Goal: Task Accomplishment & Management: Use online tool/utility

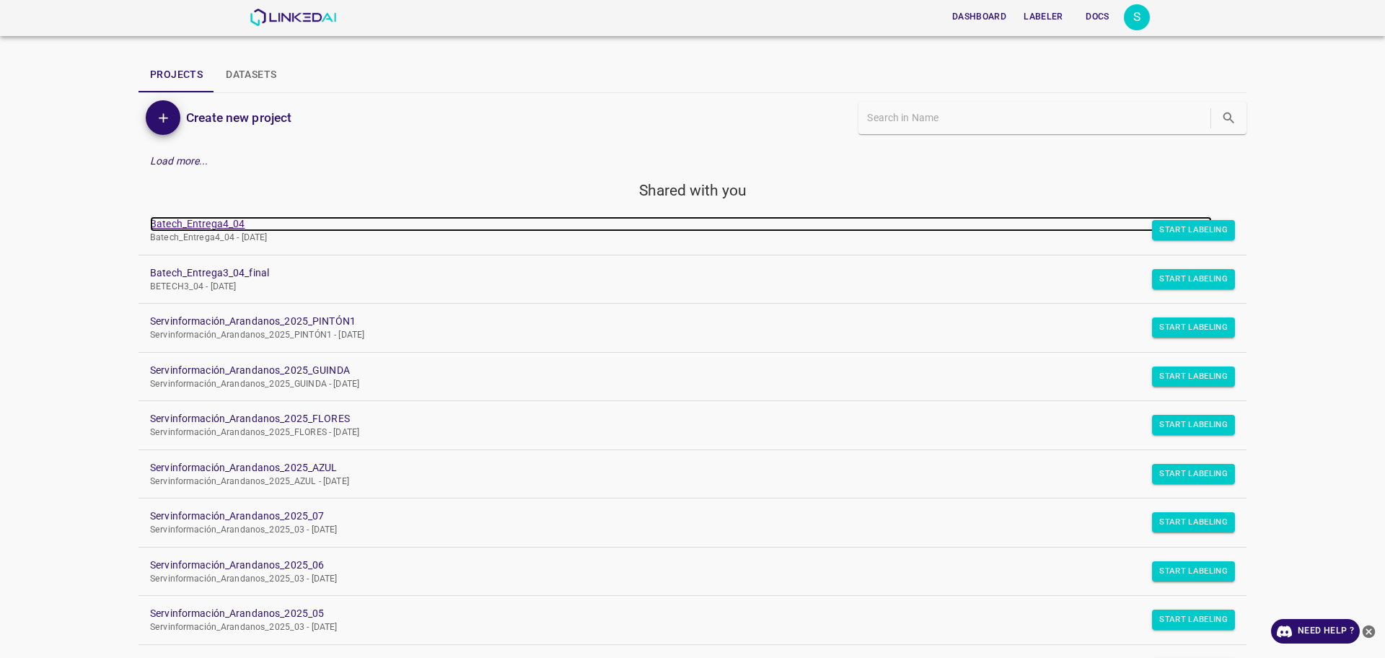
click at [203, 222] on link "Batech_Entrega4_04" at bounding box center [681, 223] width 1062 height 15
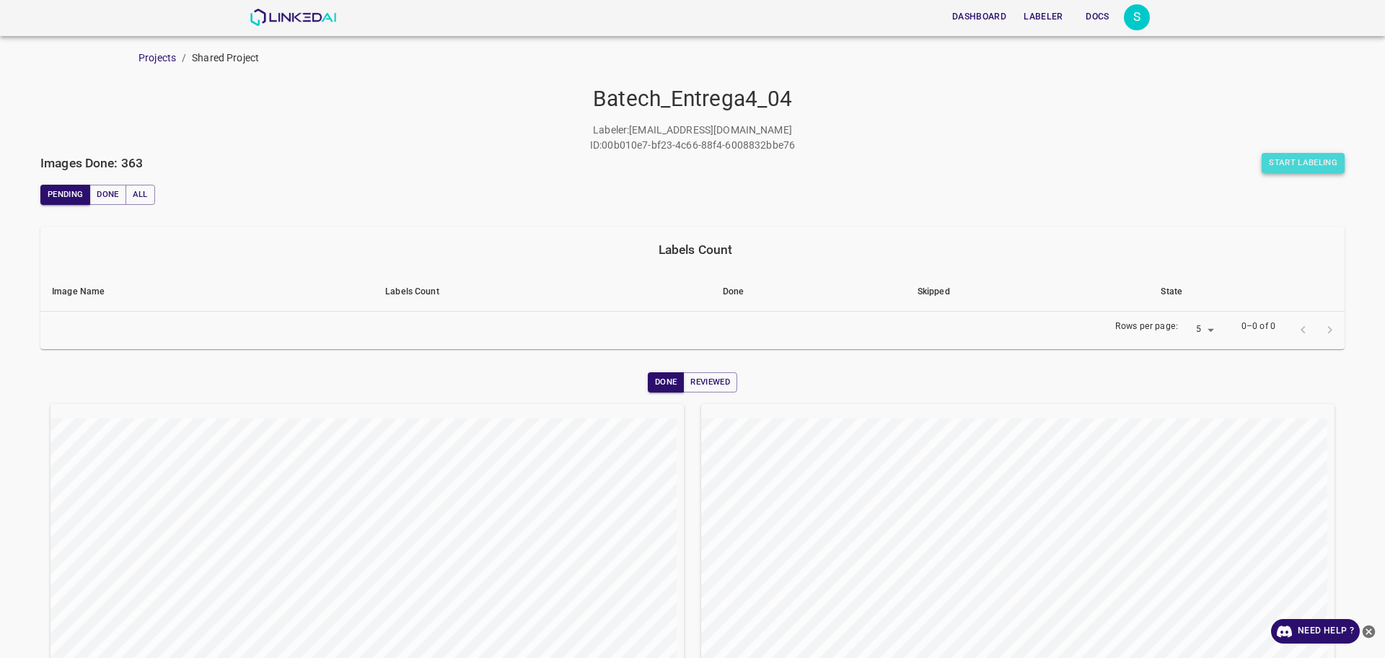
click at [1298, 161] on button "Start Labeling" at bounding box center [1302, 163] width 83 height 20
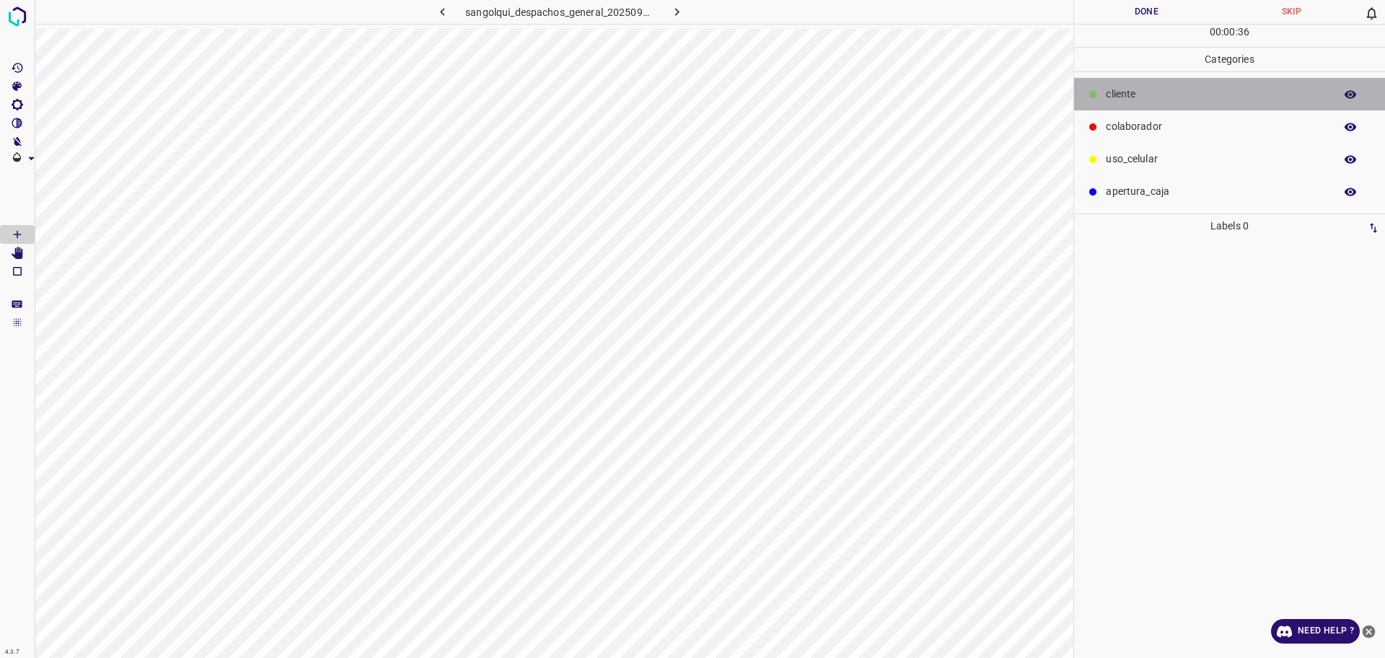
click at [1180, 89] on p "cliente" at bounding box center [1216, 94] width 221 height 15
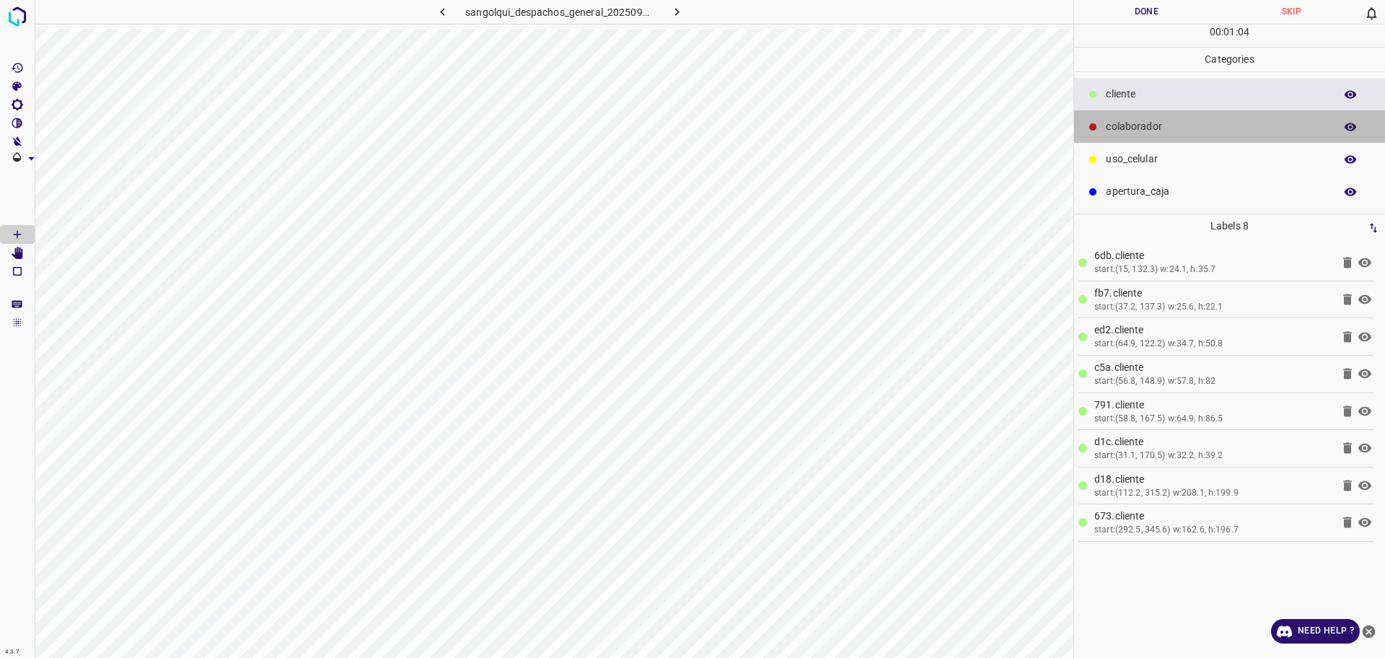
click at [1127, 115] on div "colaborador" at bounding box center [1229, 126] width 311 height 32
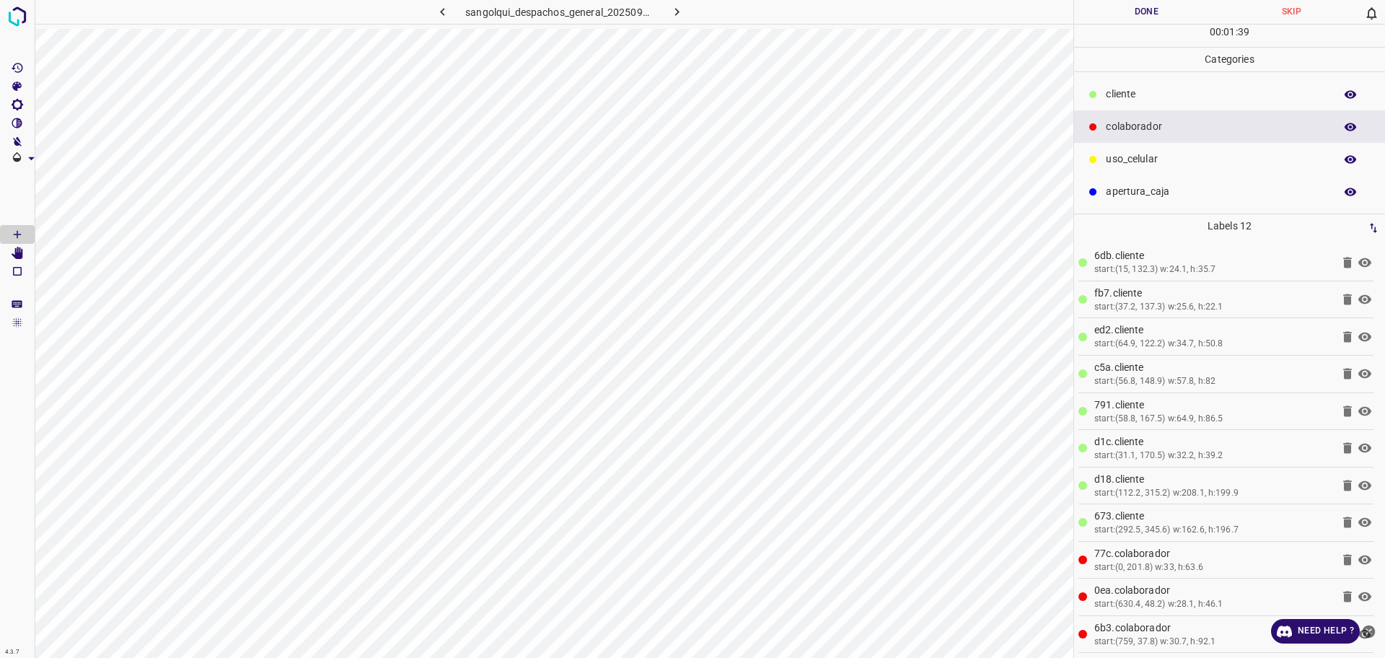
click at [1130, 18] on button "Done" at bounding box center [1146, 12] width 145 height 24
click at [1132, 18] on button "Done" at bounding box center [1146, 12] width 145 height 24
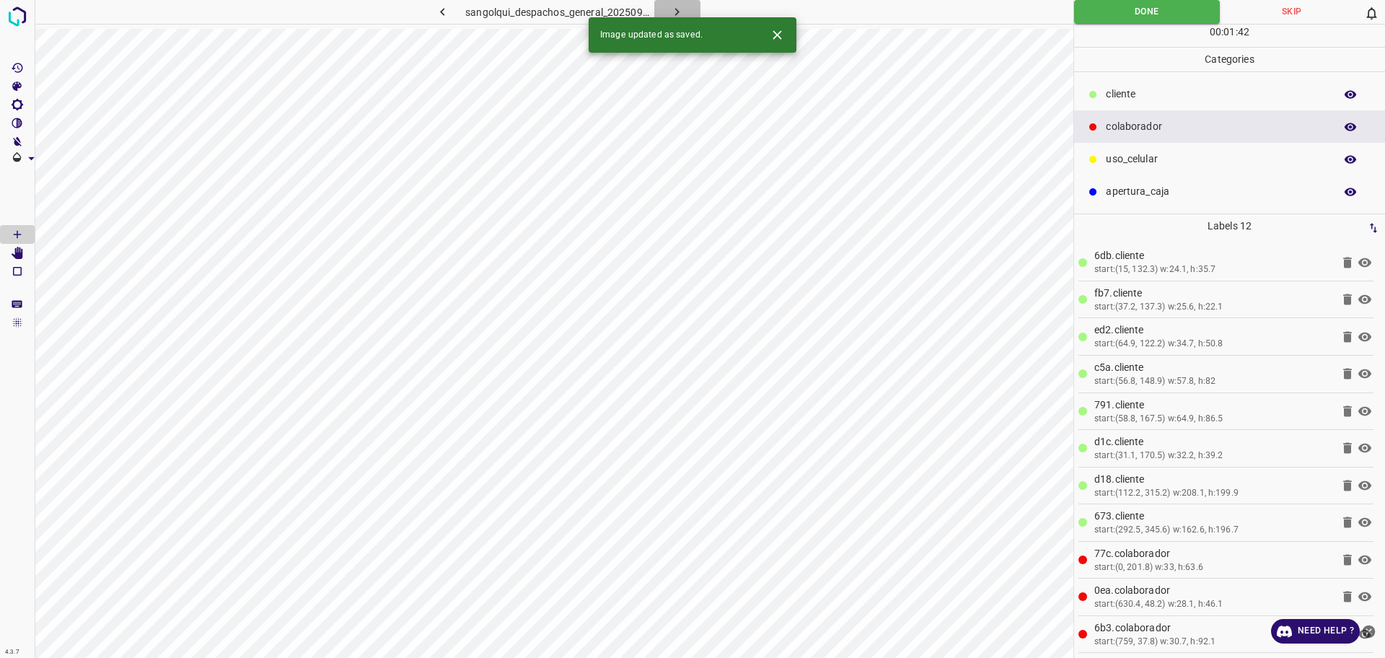
click at [680, 10] on icon "button" at bounding box center [676, 11] width 15 height 15
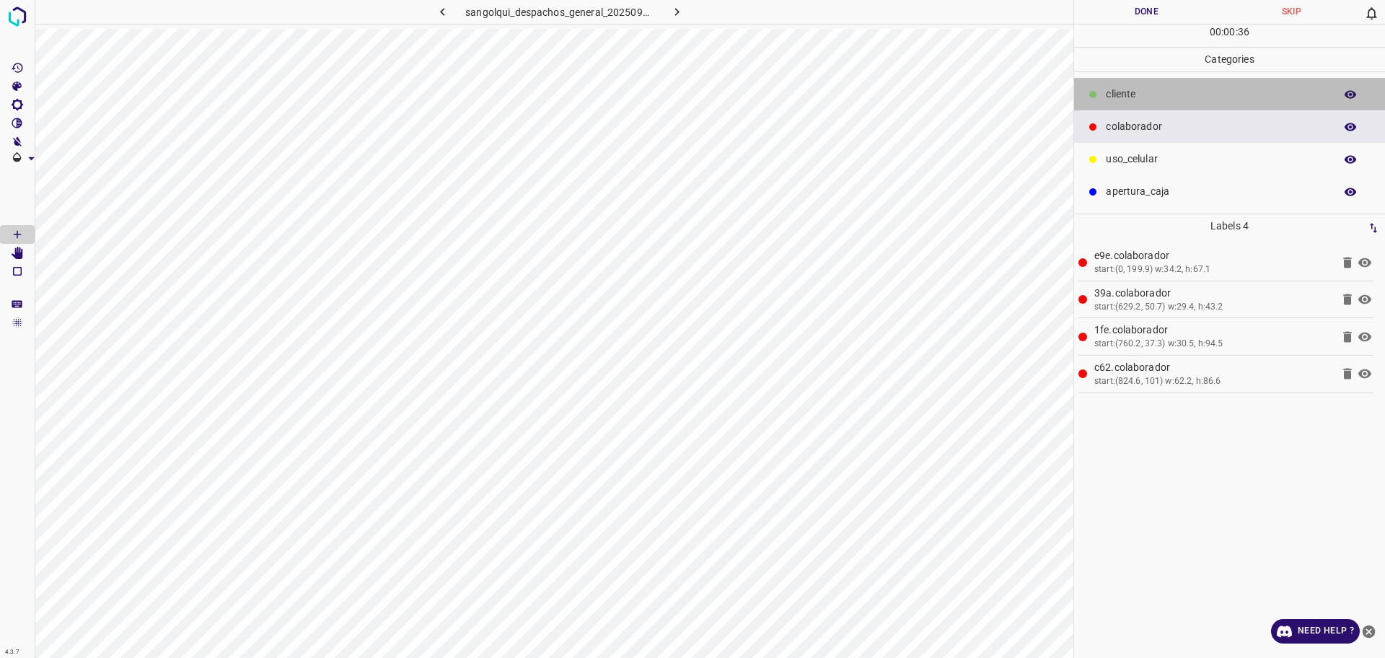
click at [1302, 83] on div "cliente" at bounding box center [1229, 94] width 311 height 32
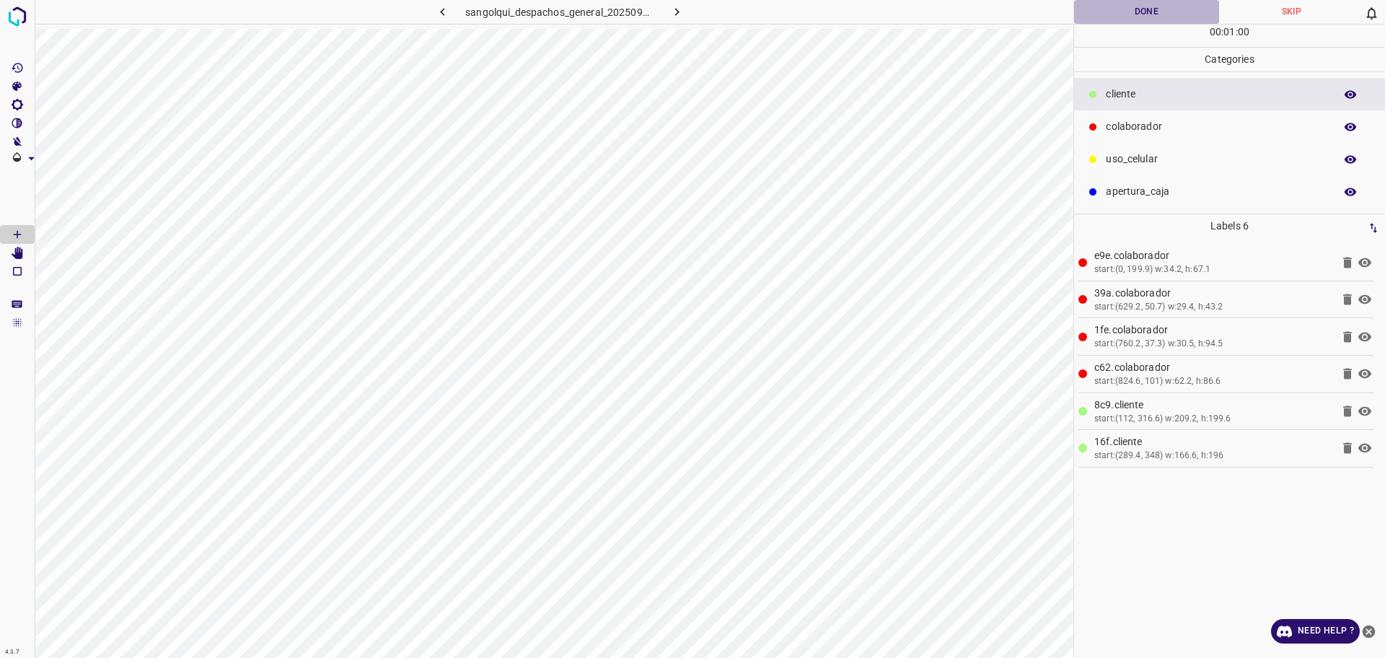
drag, startPoint x: 1163, startPoint y: 16, endPoint x: 1169, endPoint y: -5, distance: 21.7
click at [1169, 0] on html "4.3.7 sangolqui_despachos_general_20250902_162116_089507.jpg Done Skip 0 00 : 0…" at bounding box center [692, 329] width 1385 height 658
click at [1140, 14] on button "Done" at bounding box center [1146, 12] width 145 height 24
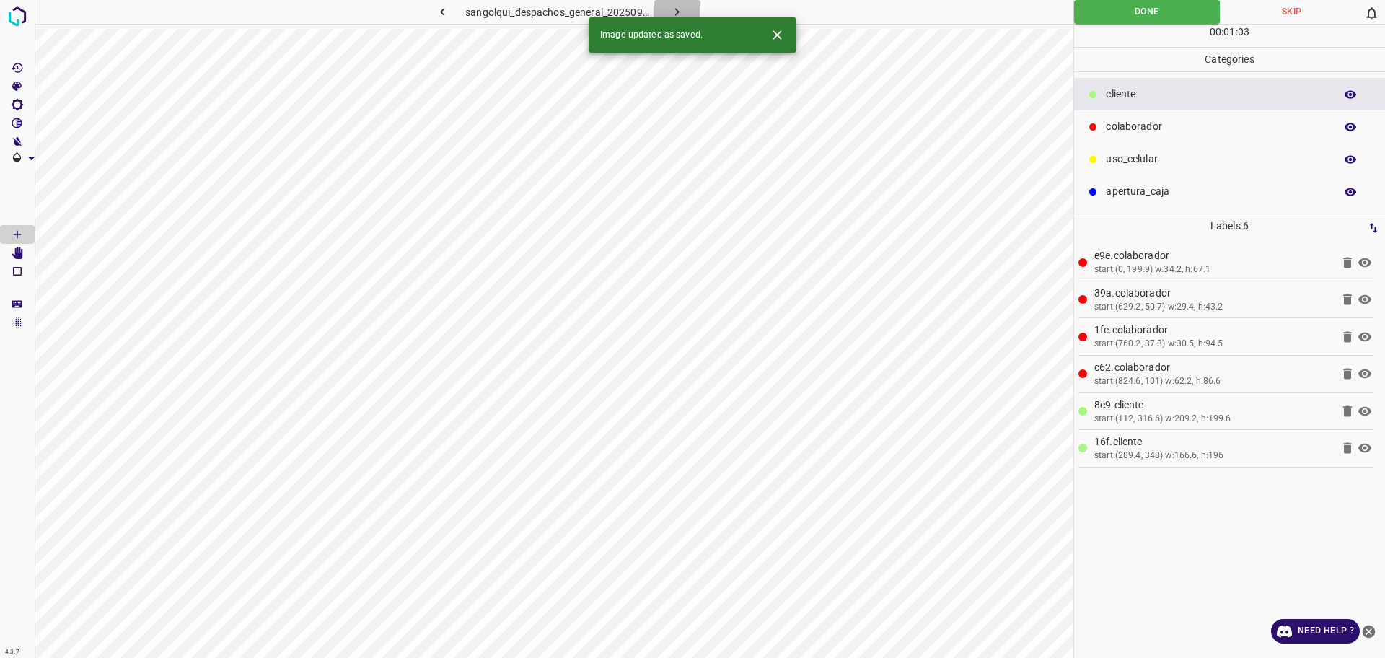
click at [675, 7] on icon "button" at bounding box center [676, 11] width 15 height 15
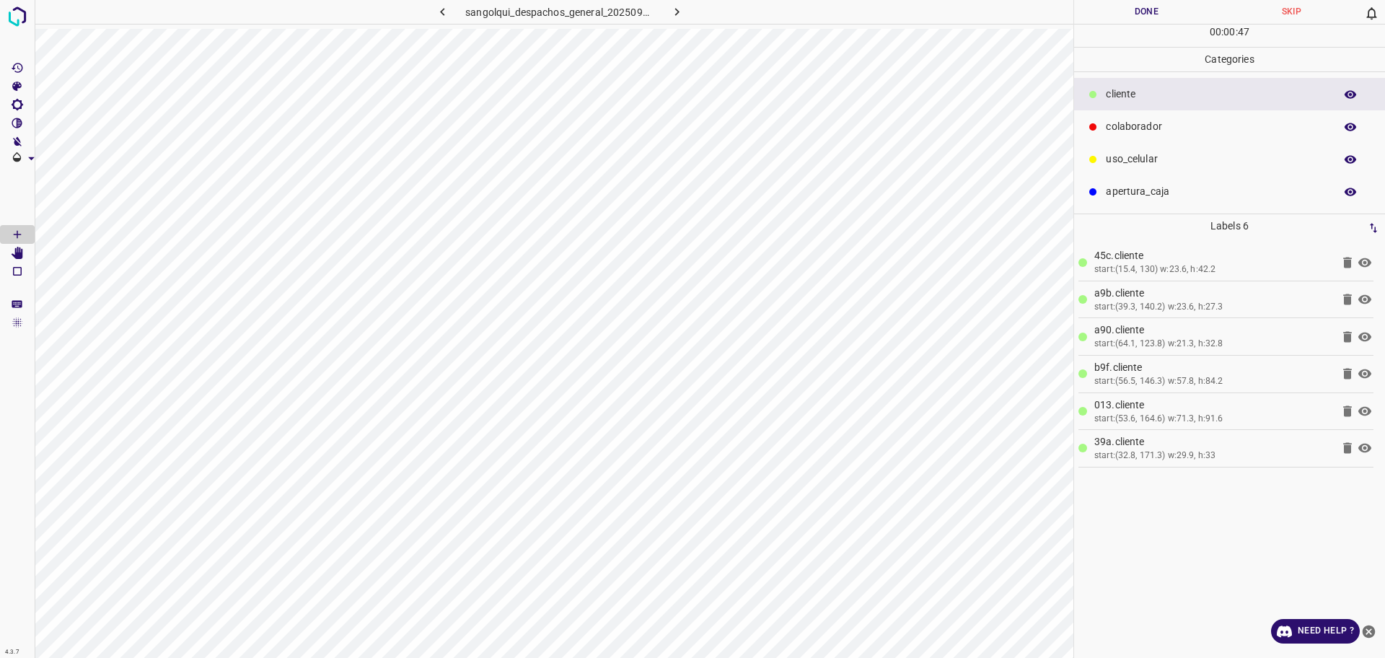
click at [1155, 121] on p "colaborador" at bounding box center [1216, 126] width 221 height 15
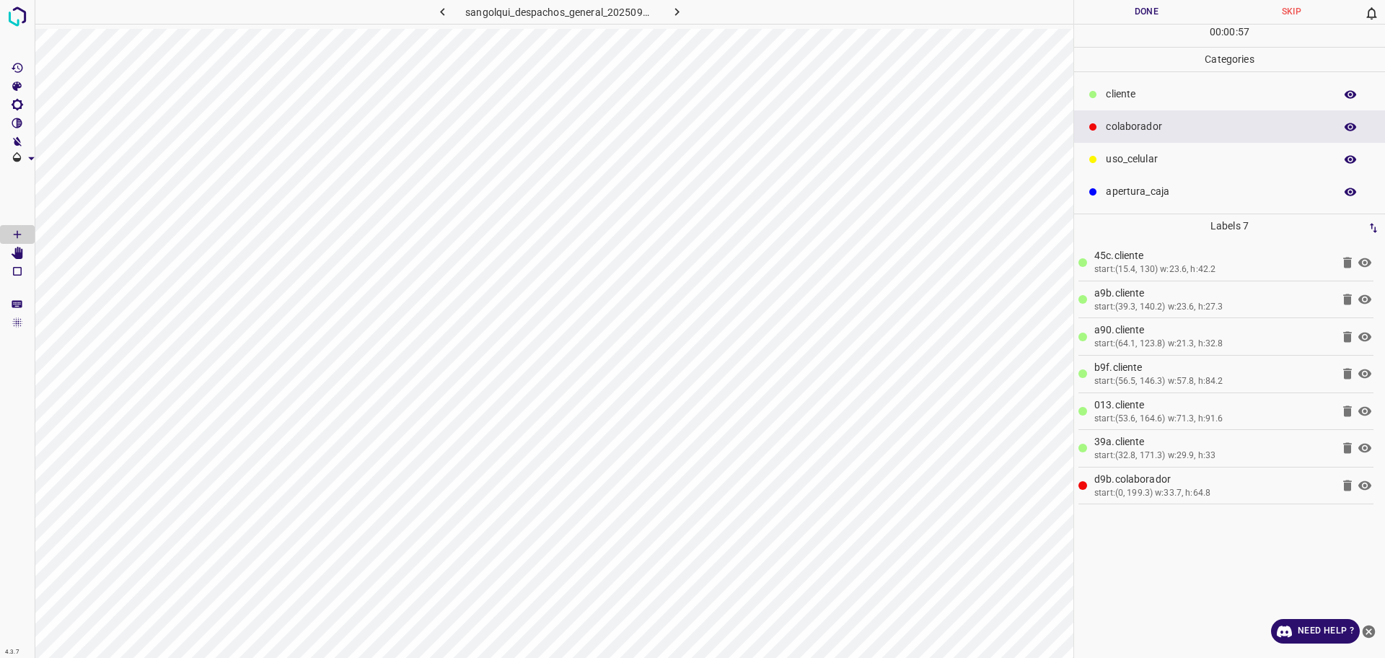
click at [1160, 92] on p "cliente" at bounding box center [1216, 94] width 221 height 15
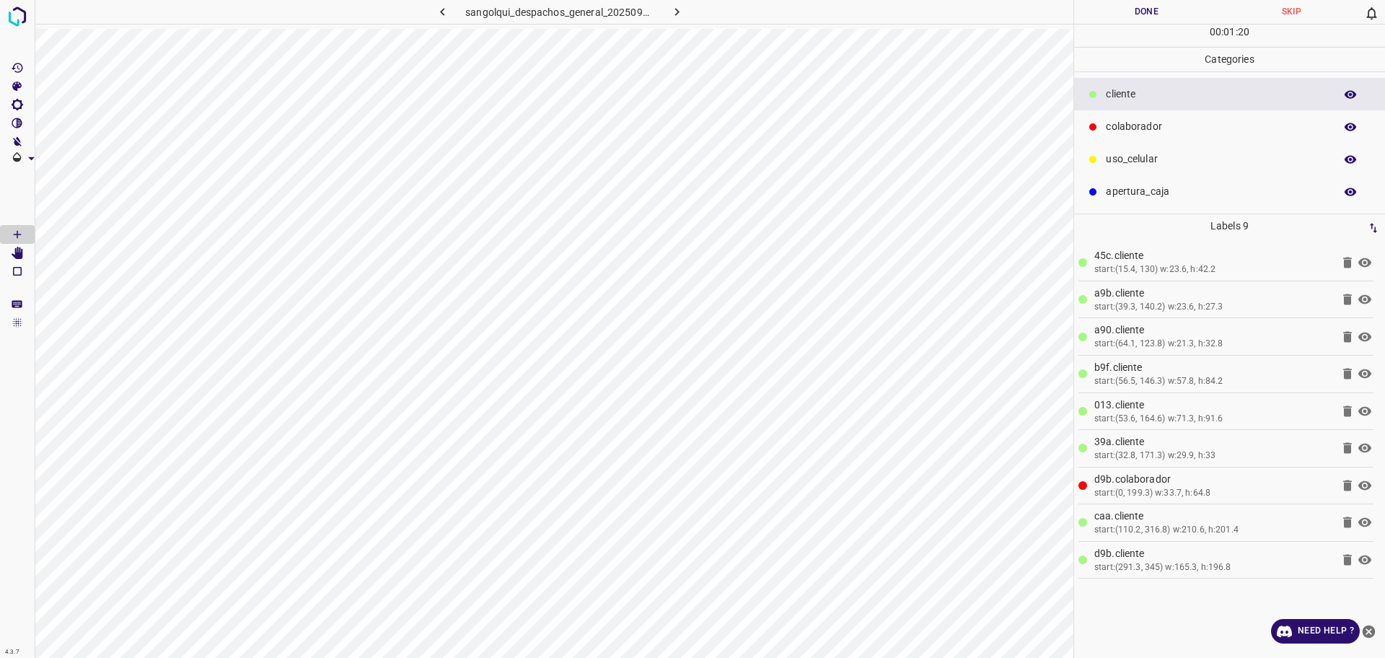
click at [1194, 129] on p "colaborador" at bounding box center [1216, 126] width 221 height 15
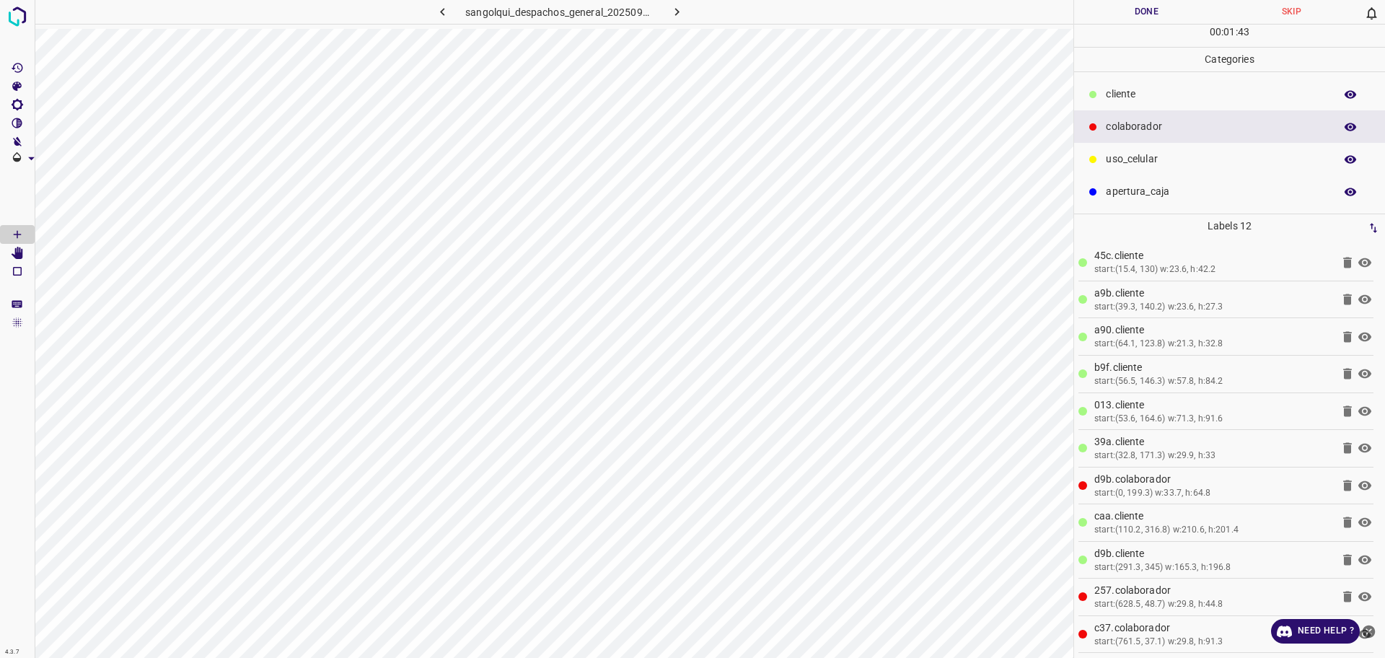
click at [1139, 20] on button "Done" at bounding box center [1146, 12] width 145 height 24
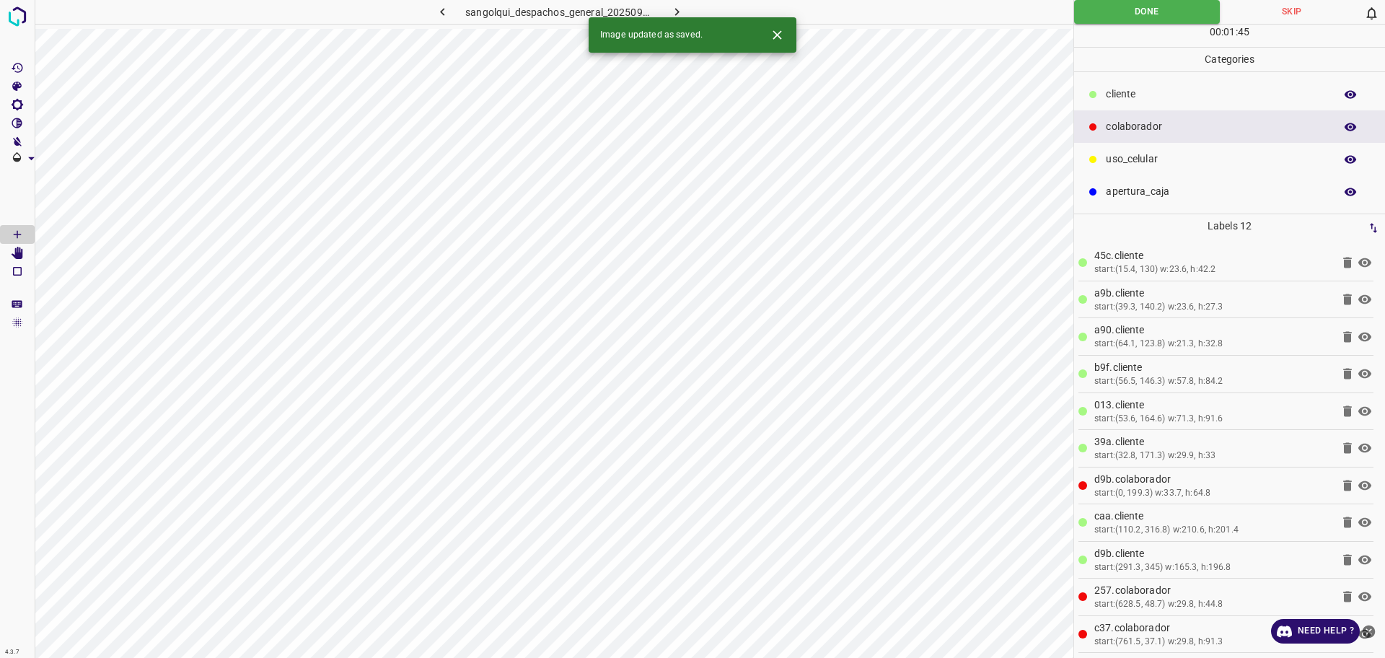
click at [681, 12] on icon "button" at bounding box center [676, 11] width 15 height 15
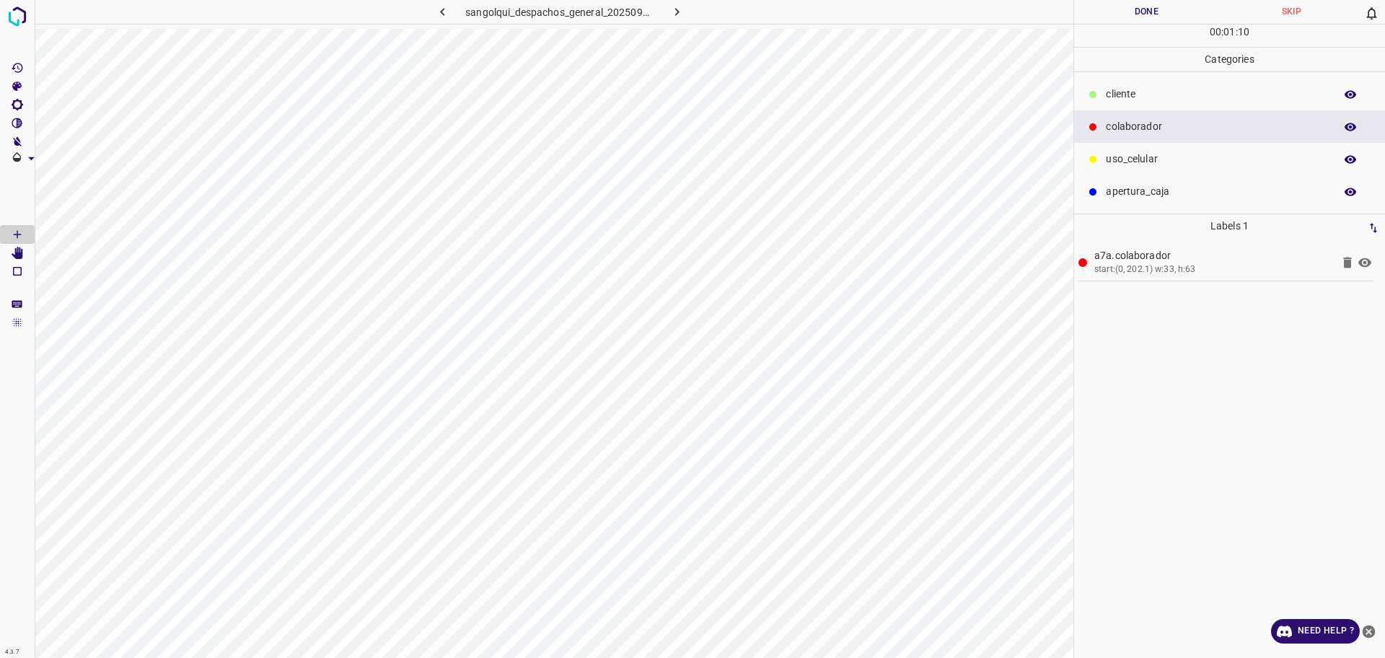
click at [1171, 92] on p "cliente" at bounding box center [1216, 94] width 221 height 15
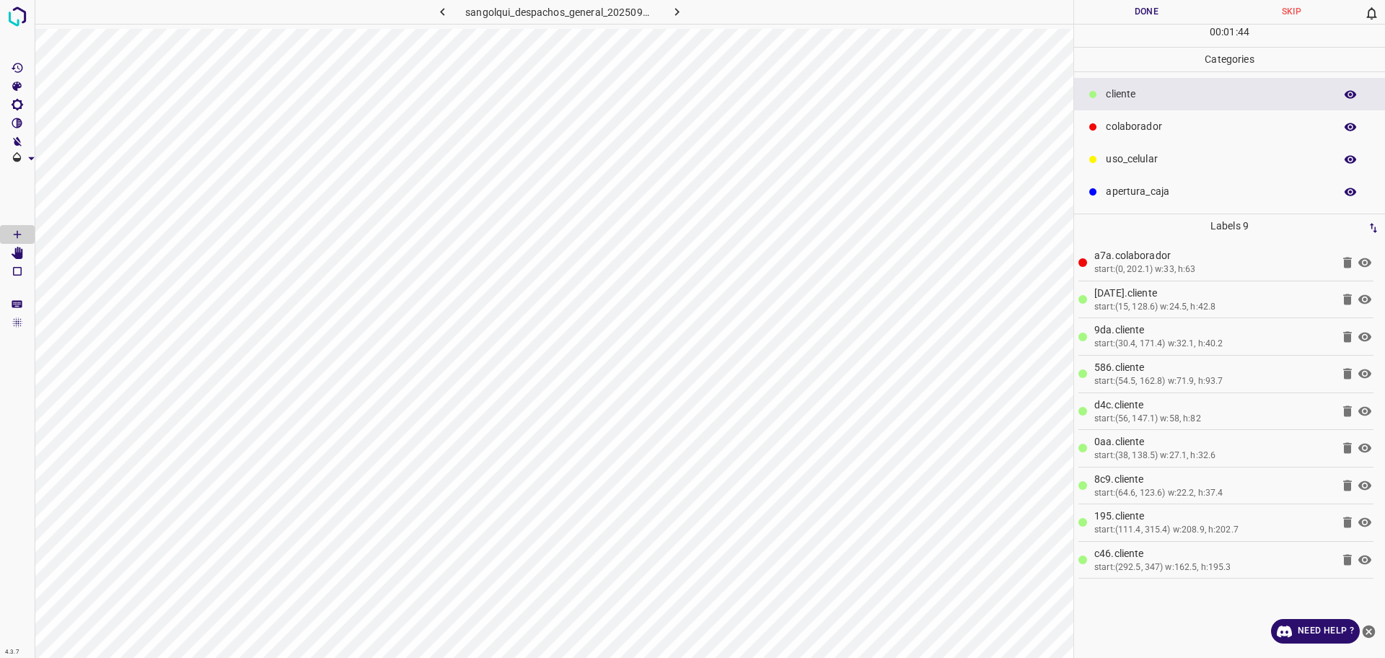
click at [1230, 103] on div "cliente" at bounding box center [1229, 94] width 311 height 32
click at [1230, 120] on p "colaborador" at bounding box center [1216, 126] width 221 height 15
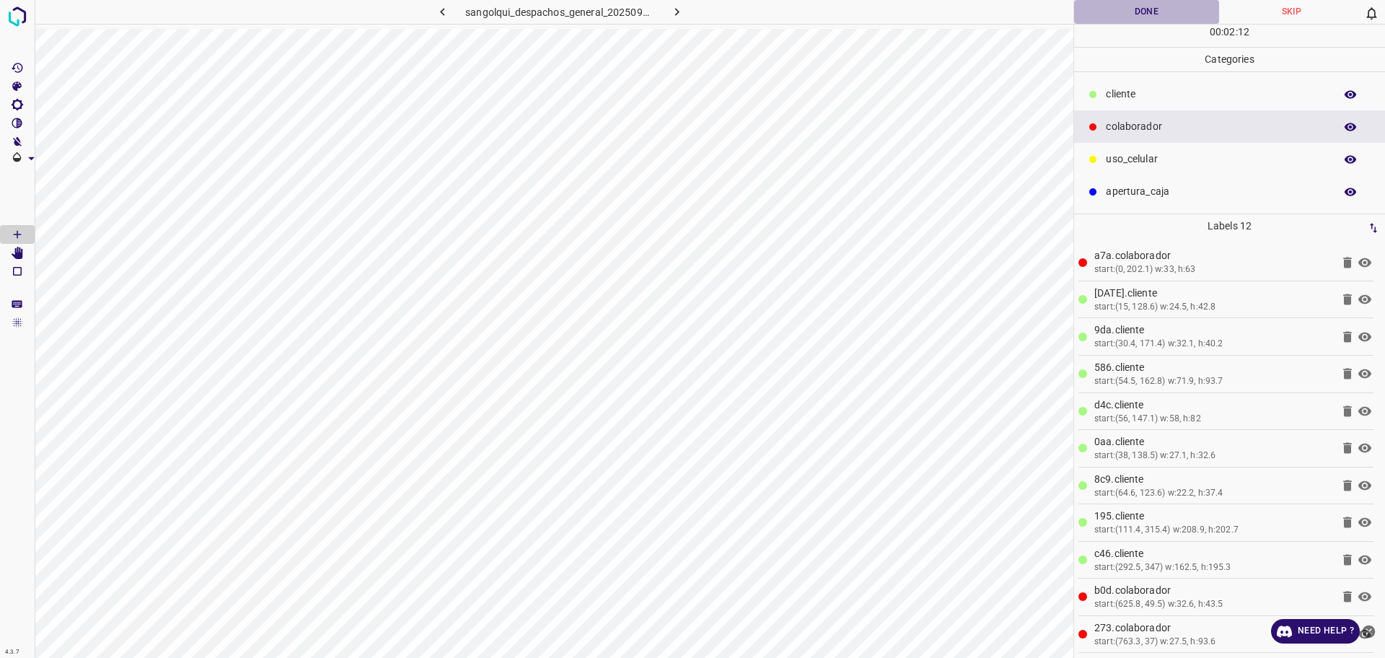
click at [1183, 20] on button "Done" at bounding box center [1146, 12] width 145 height 24
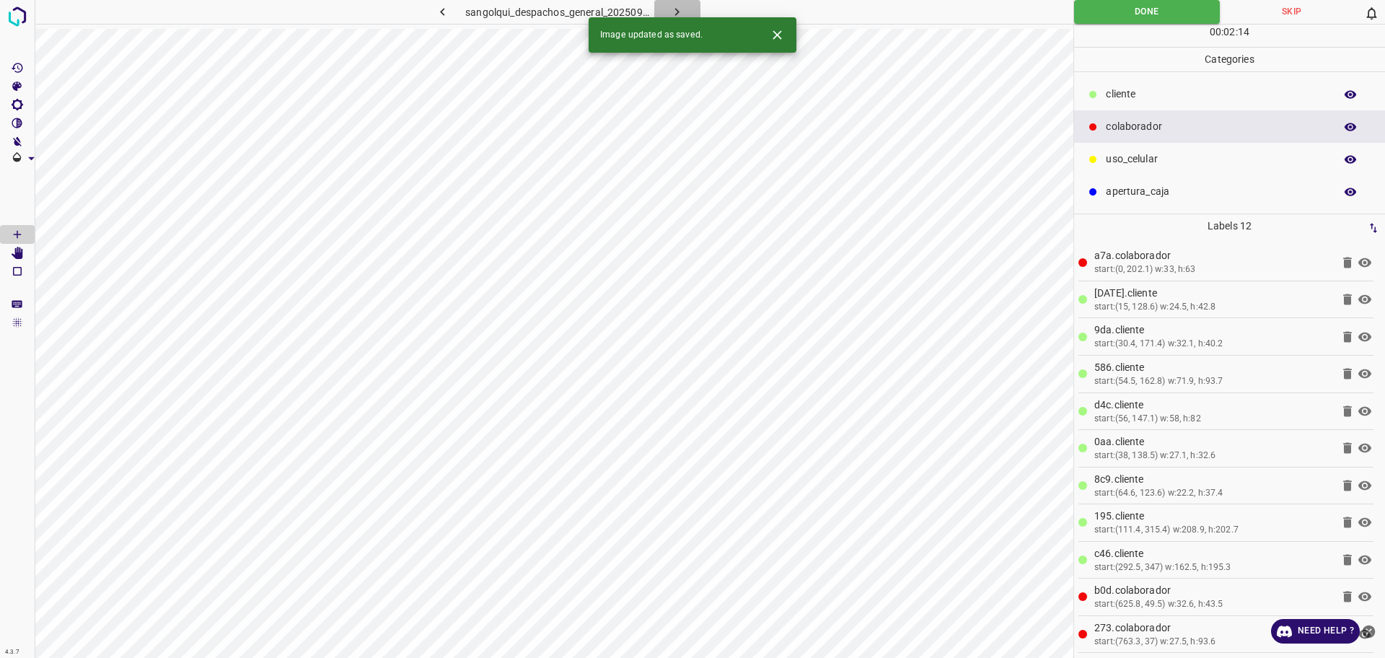
click at [692, 3] on button "button" at bounding box center [677, 12] width 46 height 24
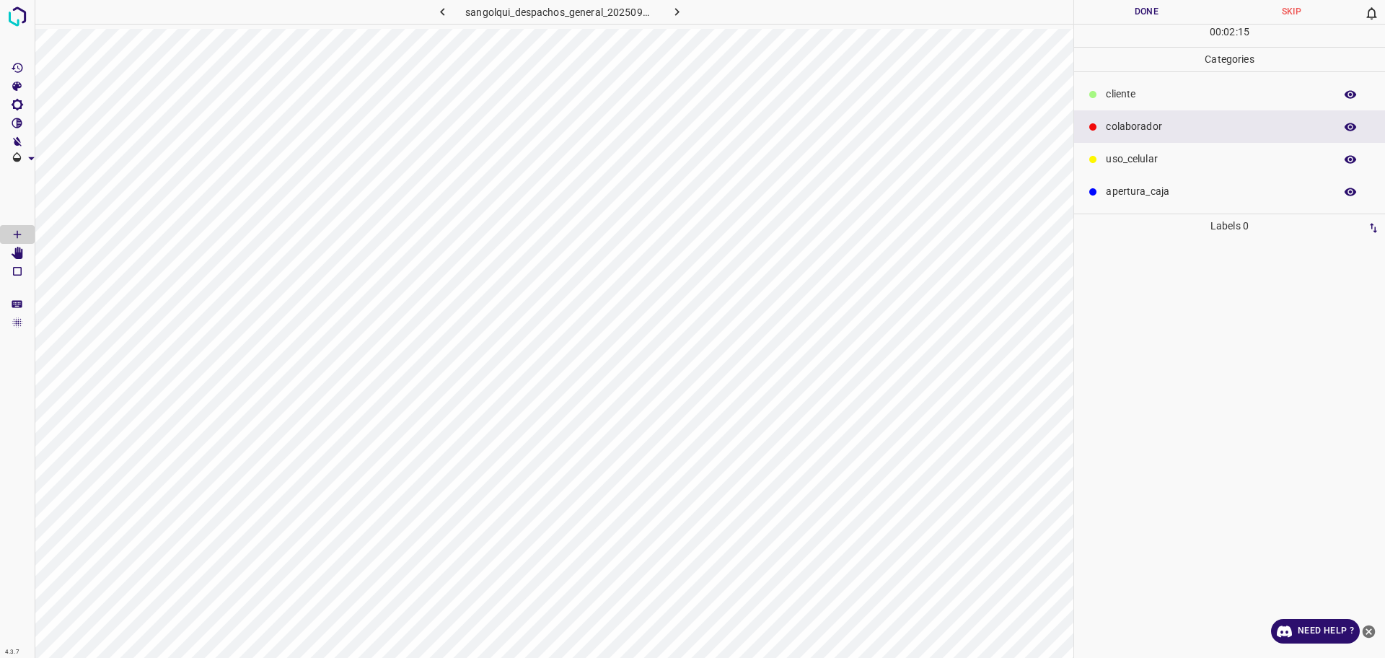
click at [1116, 103] on div "cliente" at bounding box center [1229, 94] width 311 height 32
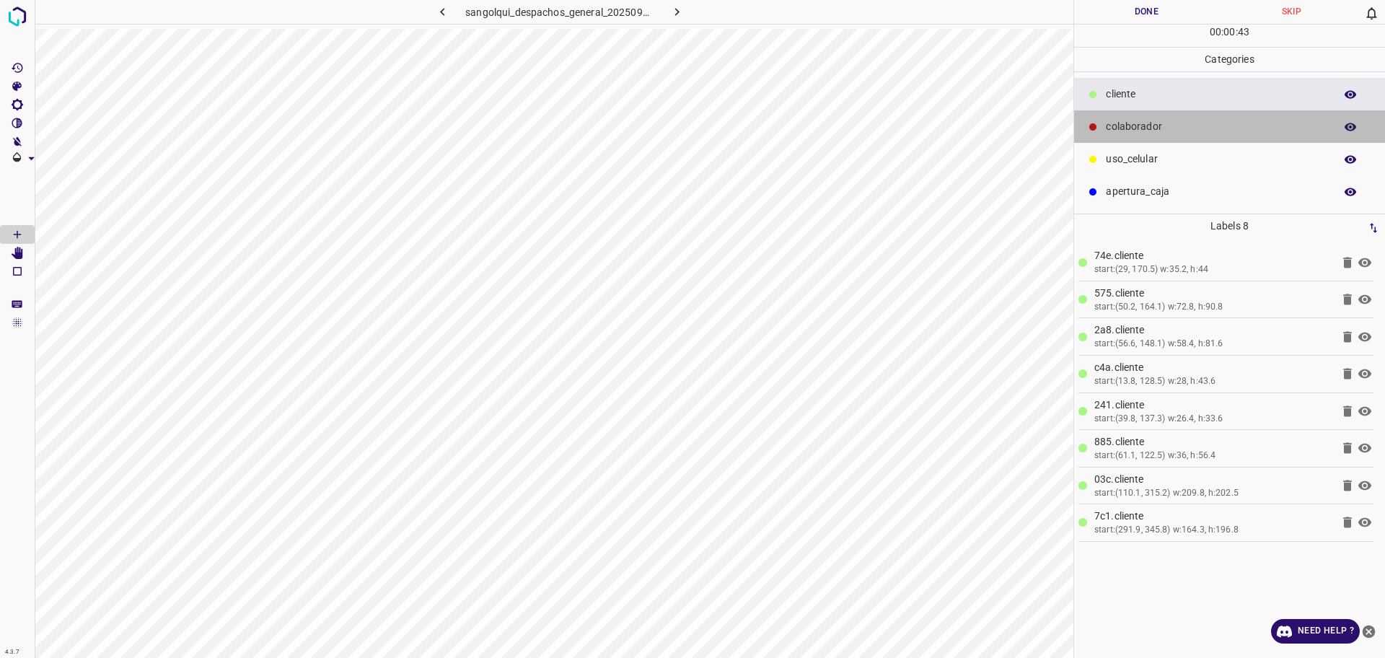
click at [1139, 121] on p "colaborador" at bounding box center [1216, 126] width 221 height 15
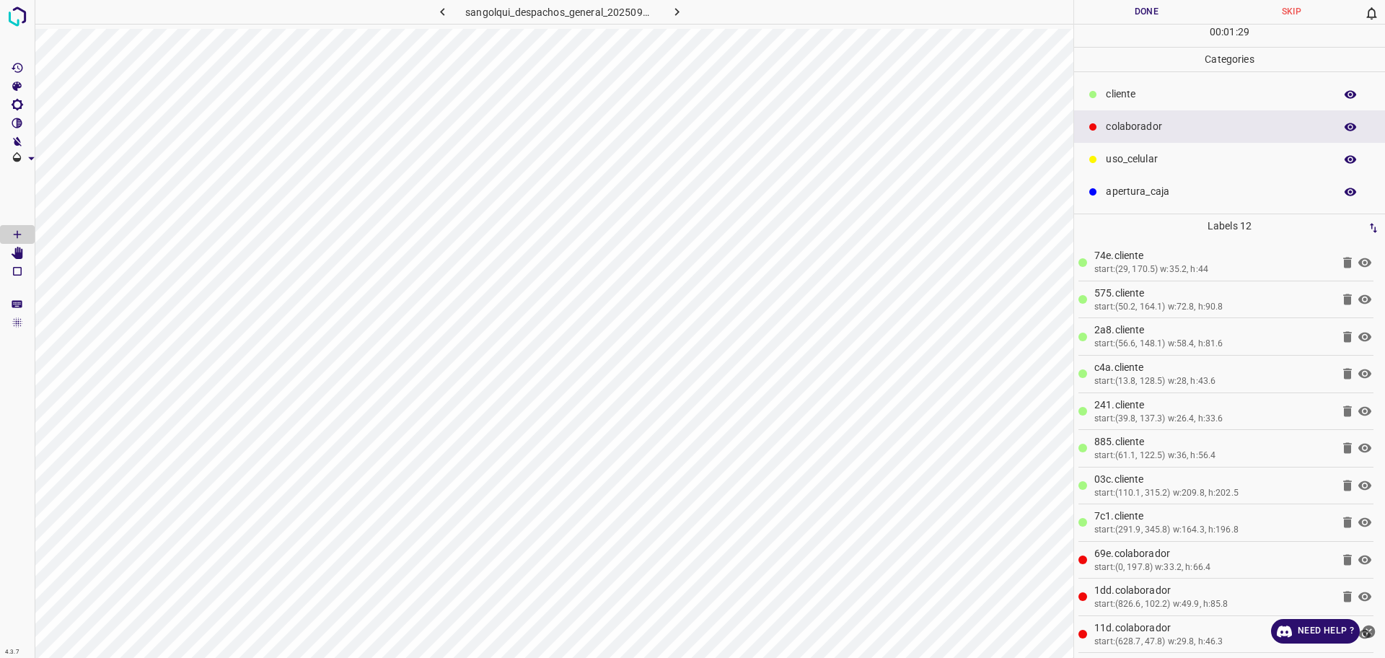
click at [1160, 22] on button "Done" at bounding box center [1146, 12] width 145 height 24
click at [1156, 22] on button "Done" at bounding box center [1146, 12] width 145 height 24
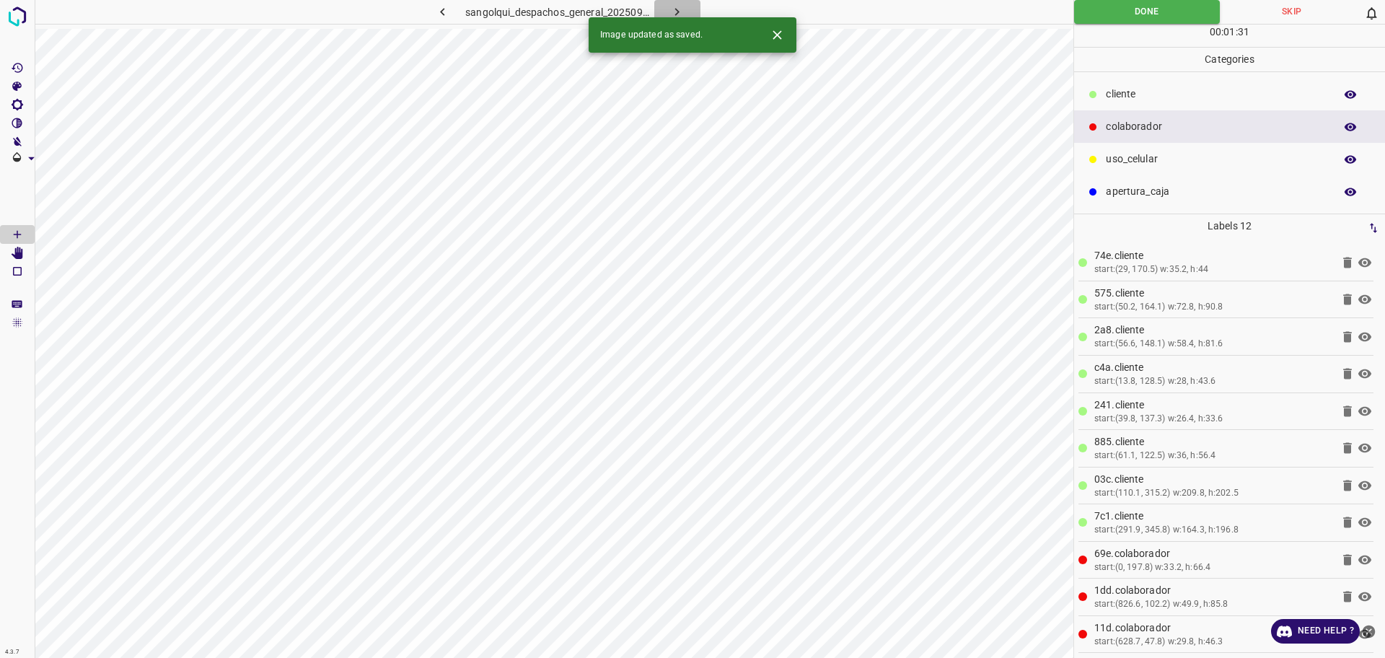
click at [682, 10] on icon "button" at bounding box center [676, 11] width 15 height 15
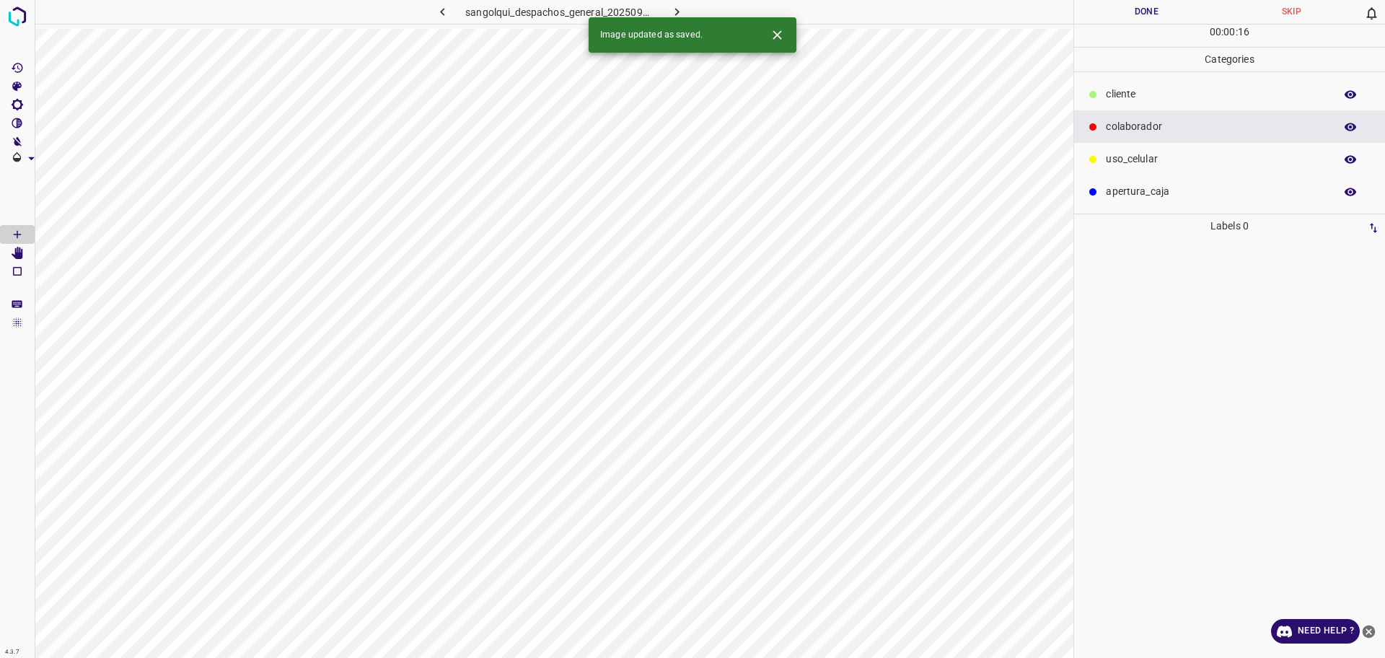
click at [1135, 93] on p "cliente" at bounding box center [1216, 94] width 221 height 15
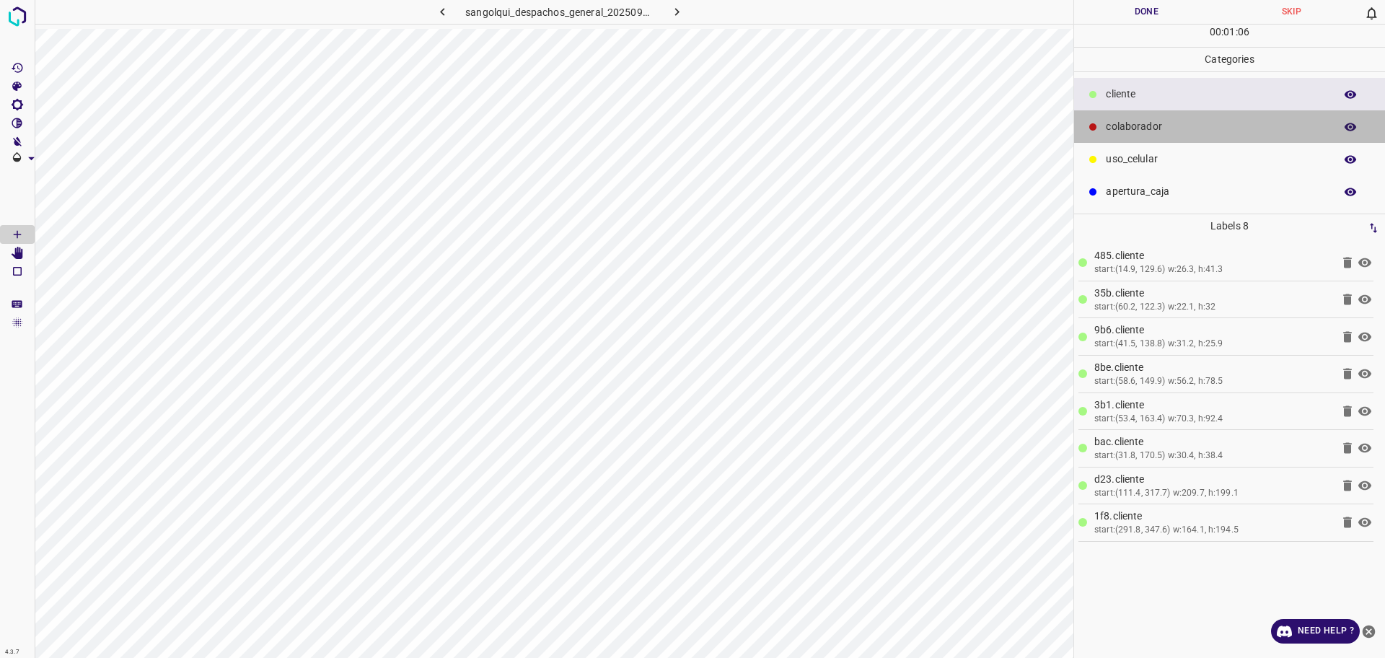
click at [1187, 134] on p "colaborador" at bounding box center [1216, 126] width 221 height 15
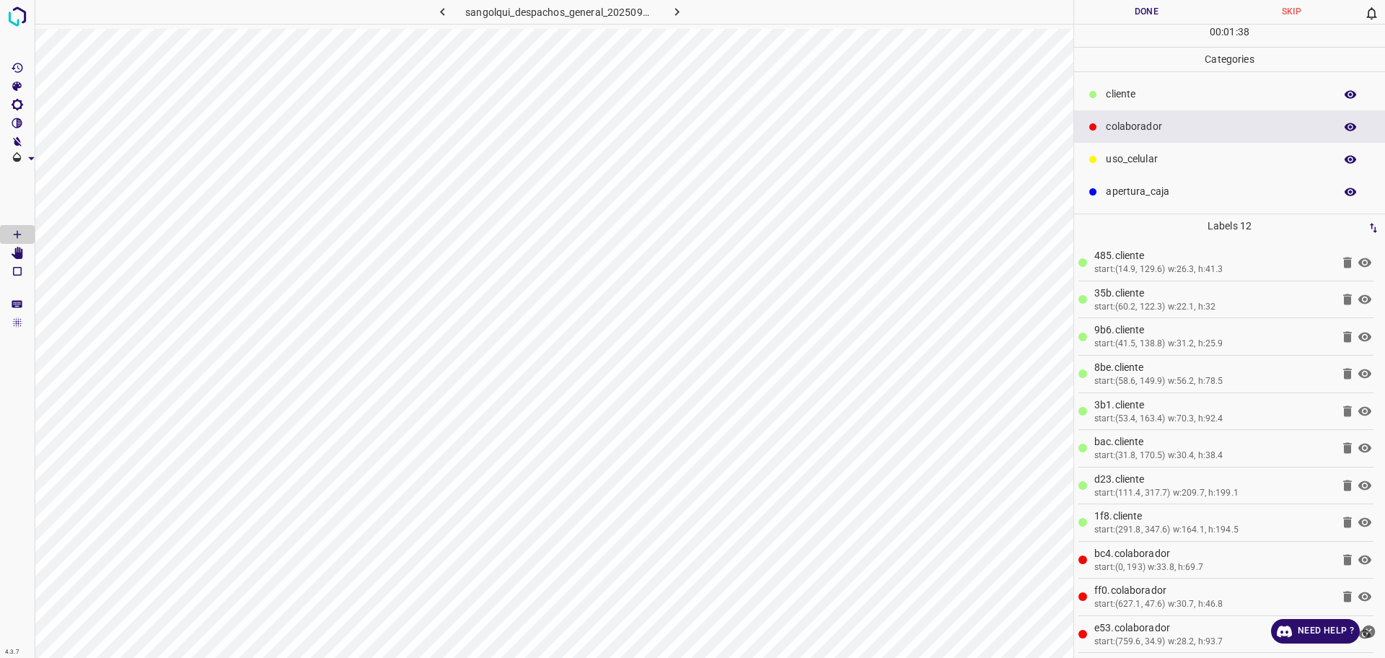
click at [1155, 20] on button "Done" at bounding box center [1146, 12] width 145 height 24
click at [1153, 20] on button "Done" at bounding box center [1146, 12] width 145 height 24
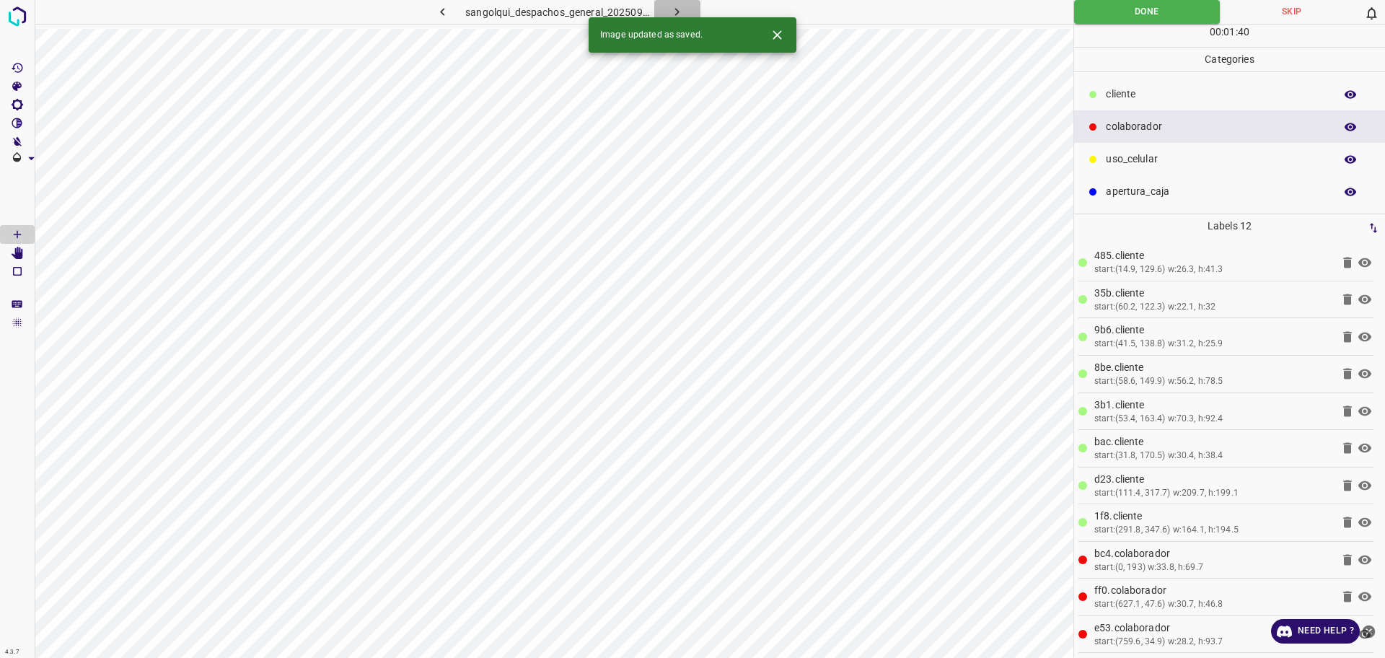
click at [673, 6] on icon "button" at bounding box center [676, 11] width 15 height 15
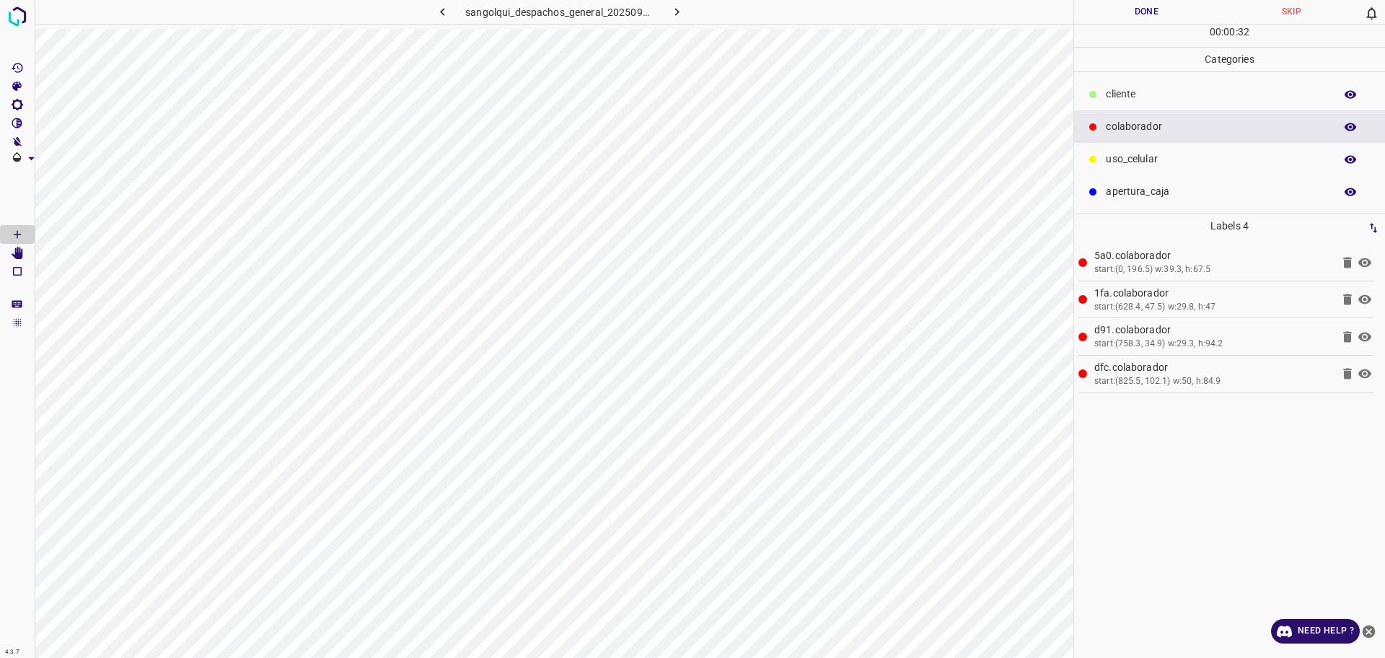
click at [1144, 99] on p "cliente" at bounding box center [1216, 94] width 221 height 15
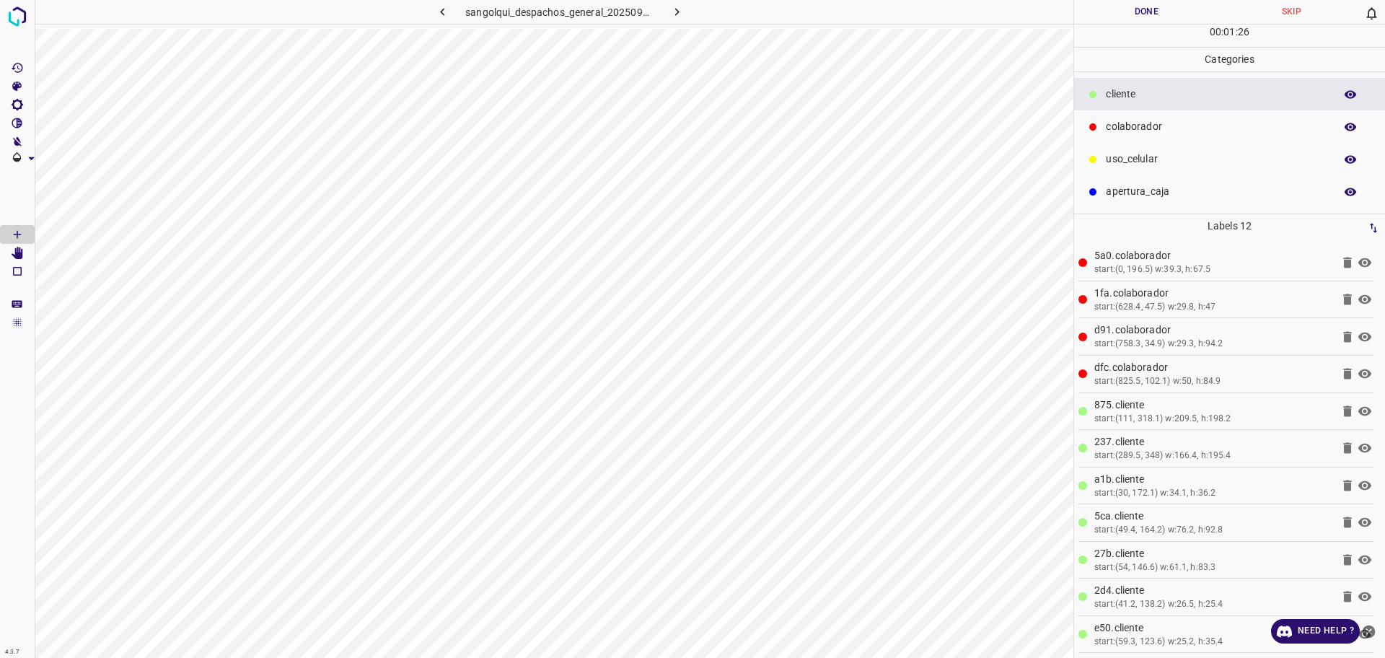
click at [1124, 12] on button "Done" at bounding box center [1146, 12] width 145 height 24
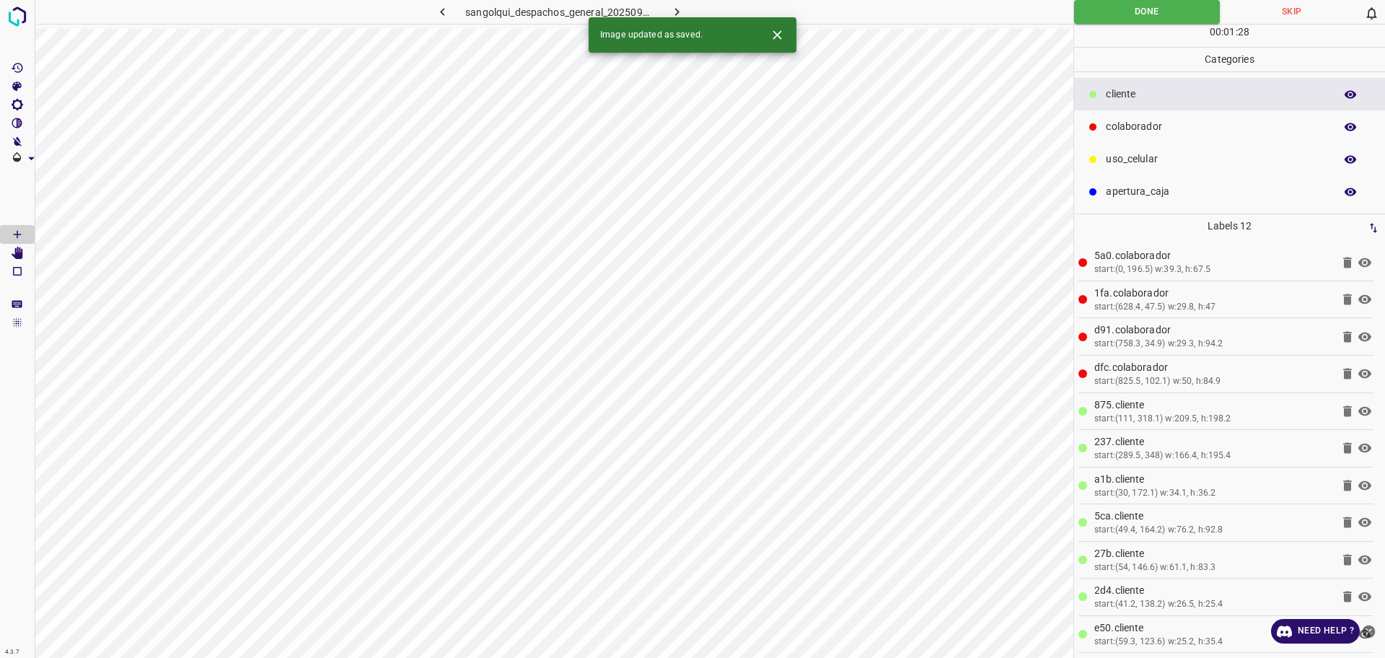
click at [681, 9] on icon "button" at bounding box center [676, 11] width 15 height 15
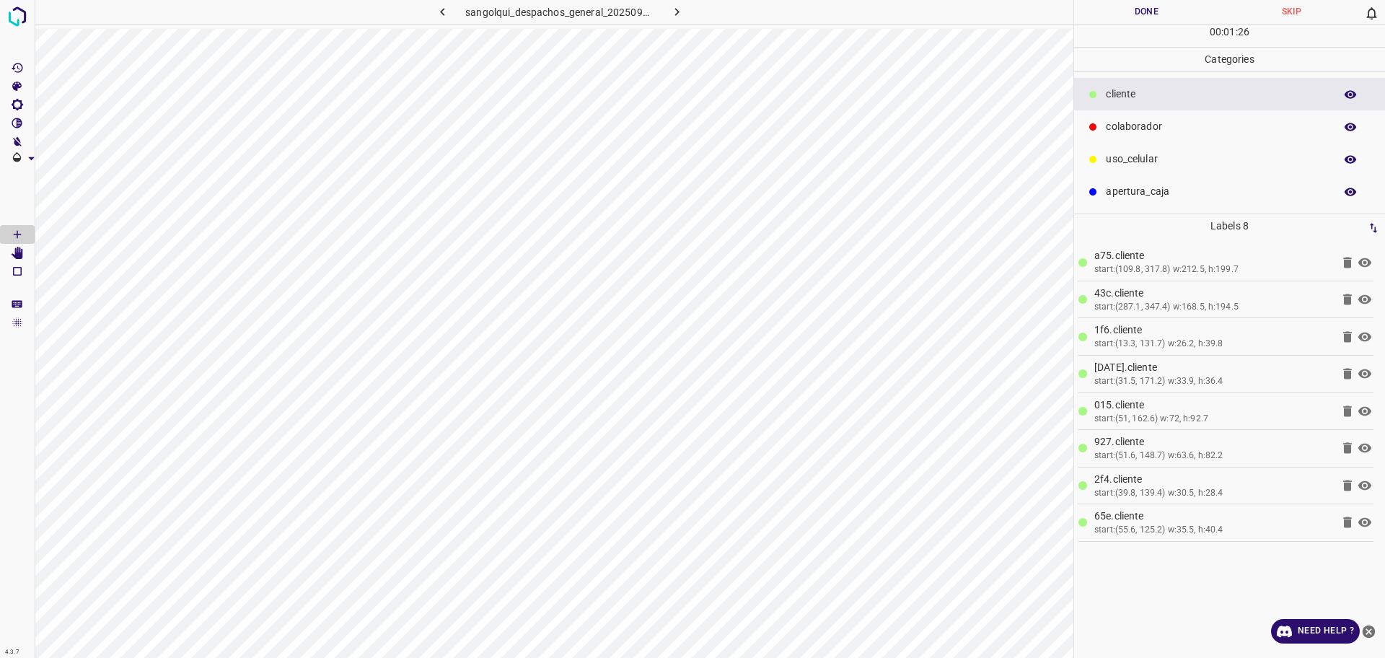
click at [1199, 123] on p "colaborador" at bounding box center [1216, 126] width 221 height 15
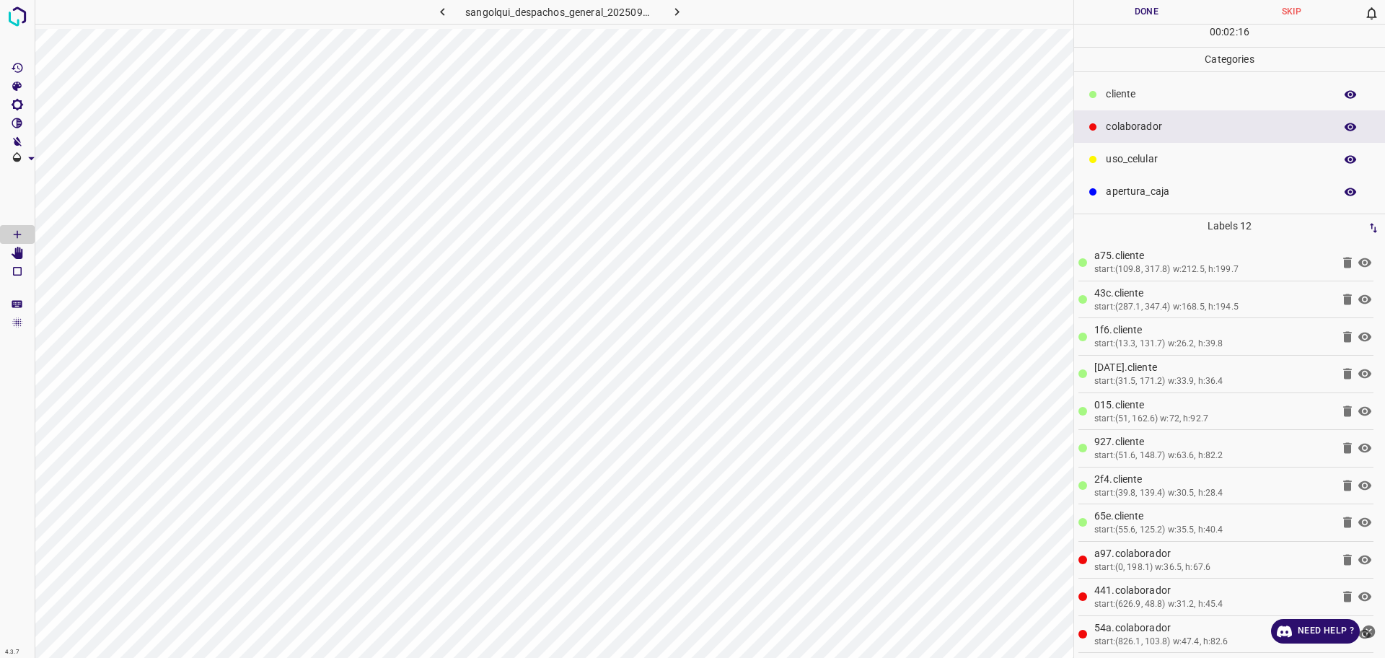
click at [1130, 3] on button "Done" at bounding box center [1146, 12] width 145 height 24
click at [1129, 3] on button "Done" at bounding box center [1146, 12] width 145 height 24
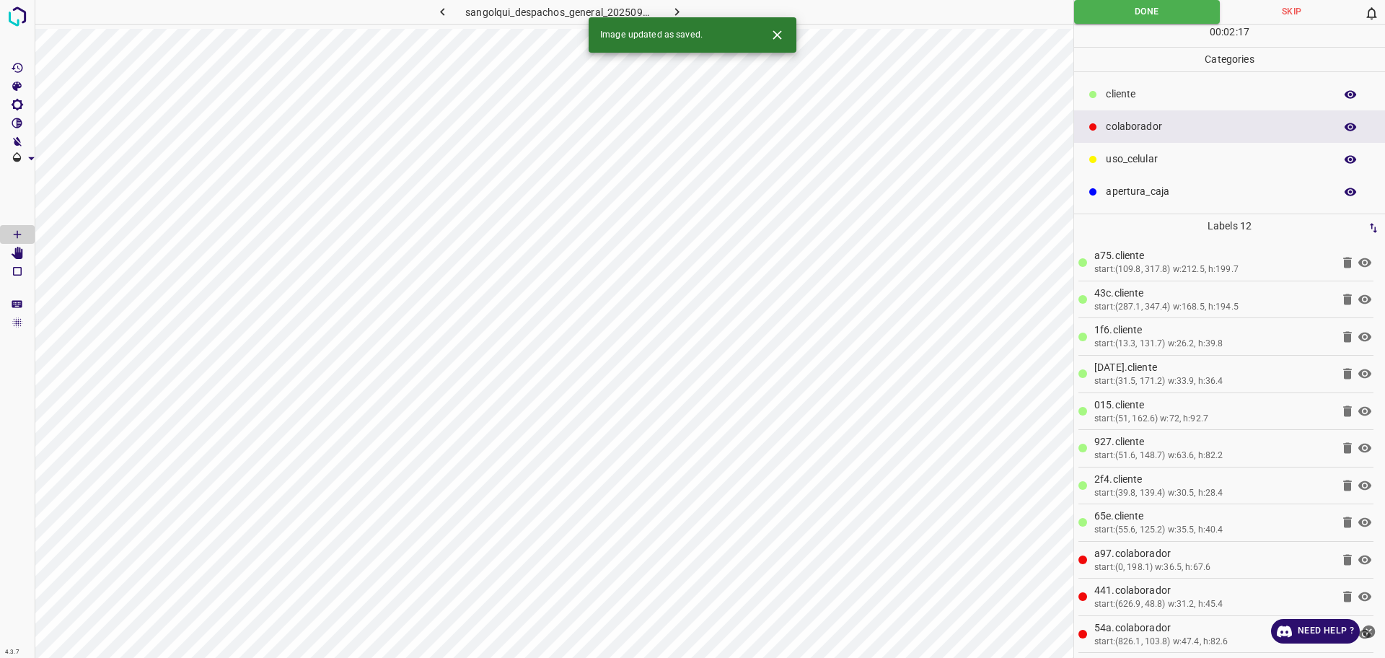
click at [683, 16] on icon "button" at bounding box center [676, 11] width 15 height 15
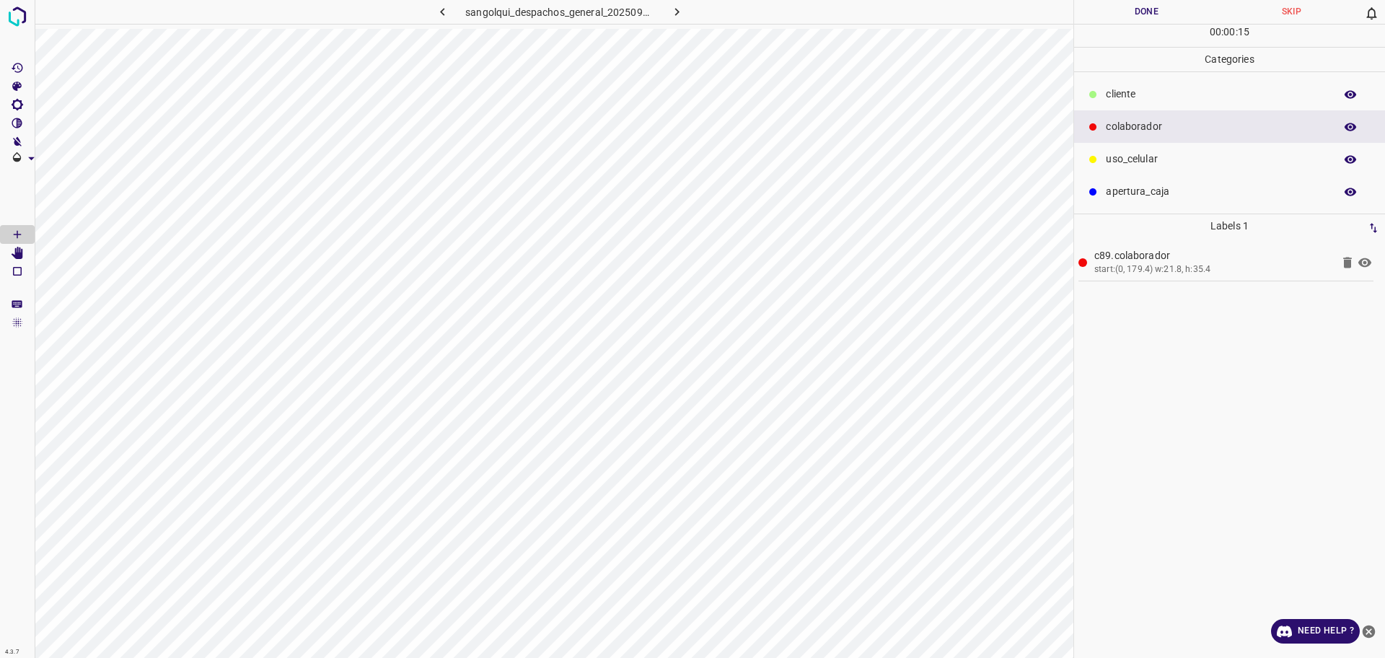
click at [1126, 107] on div "cliente" at bounding box center [1229, 94] width 311 height 32
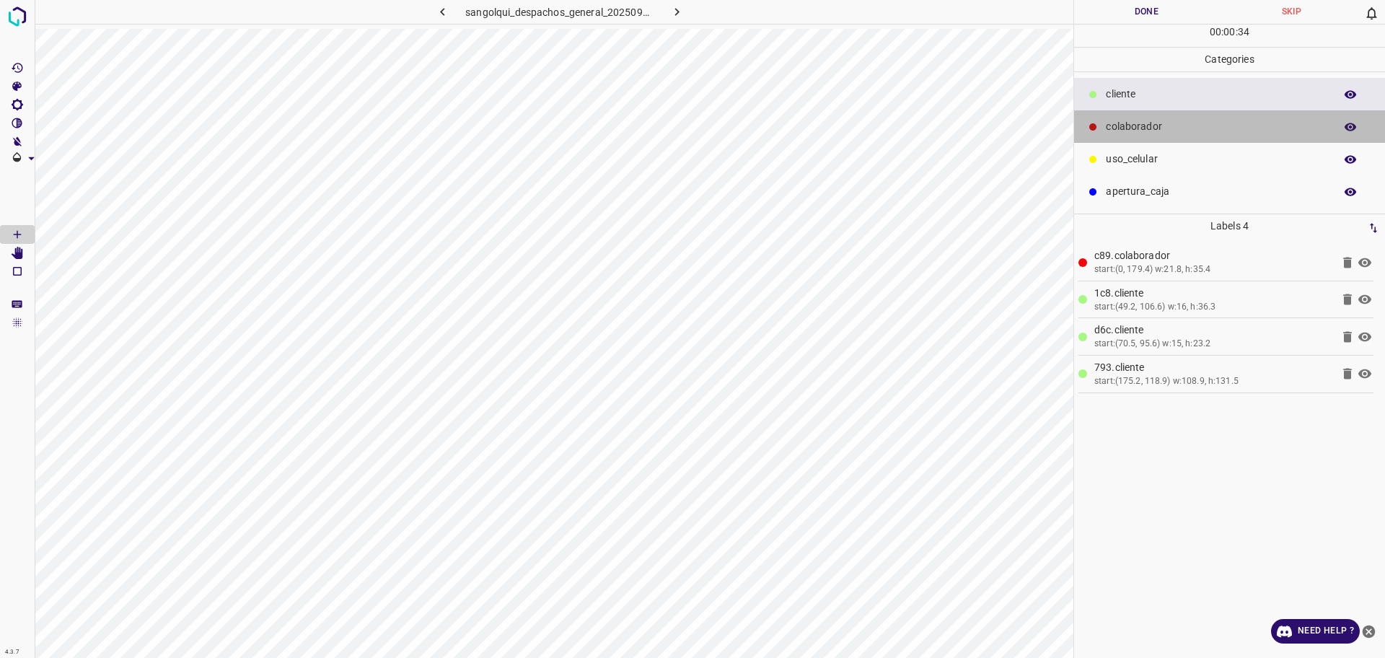
click at [1137, 120] on p "colaborador" at bounding box center [1216, 126] width 221 height 15
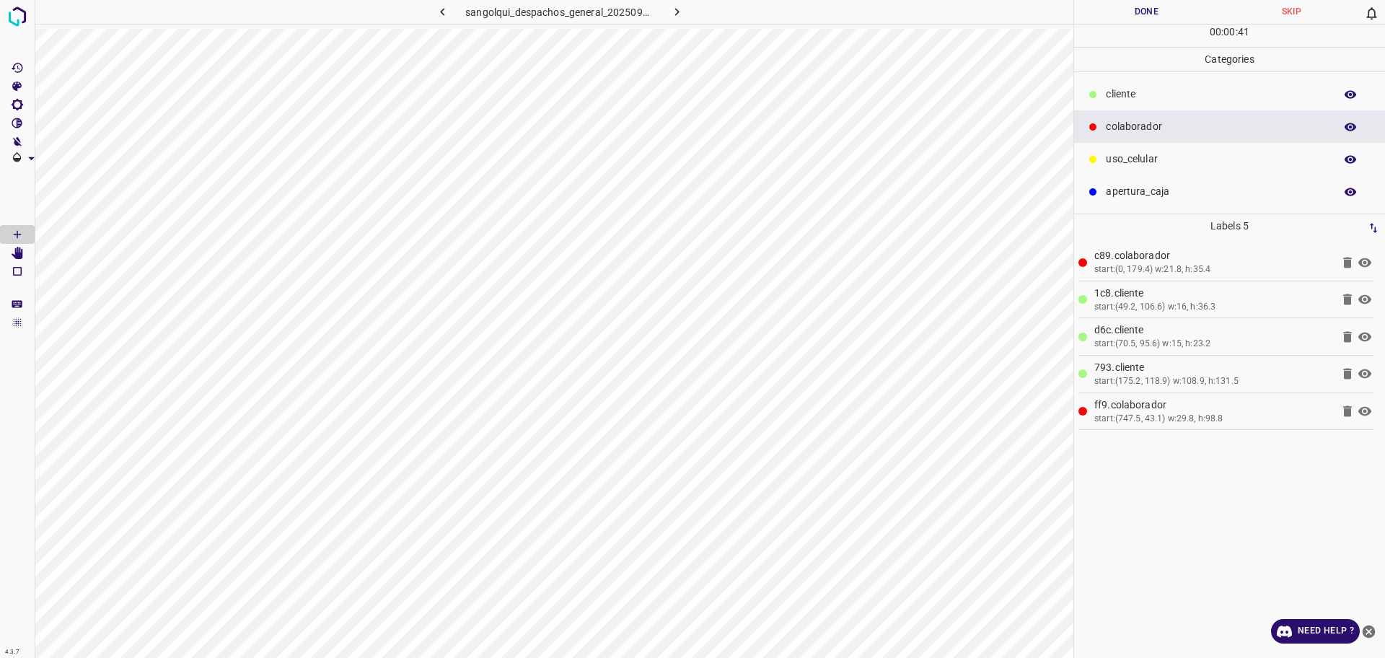
click at [1142, 17] on button "Done" at bounding box center [1146, 12] width 145 height 24
click at [1141, 17] on button "Done" at bounding box center [1146, 12] width 145 height 24
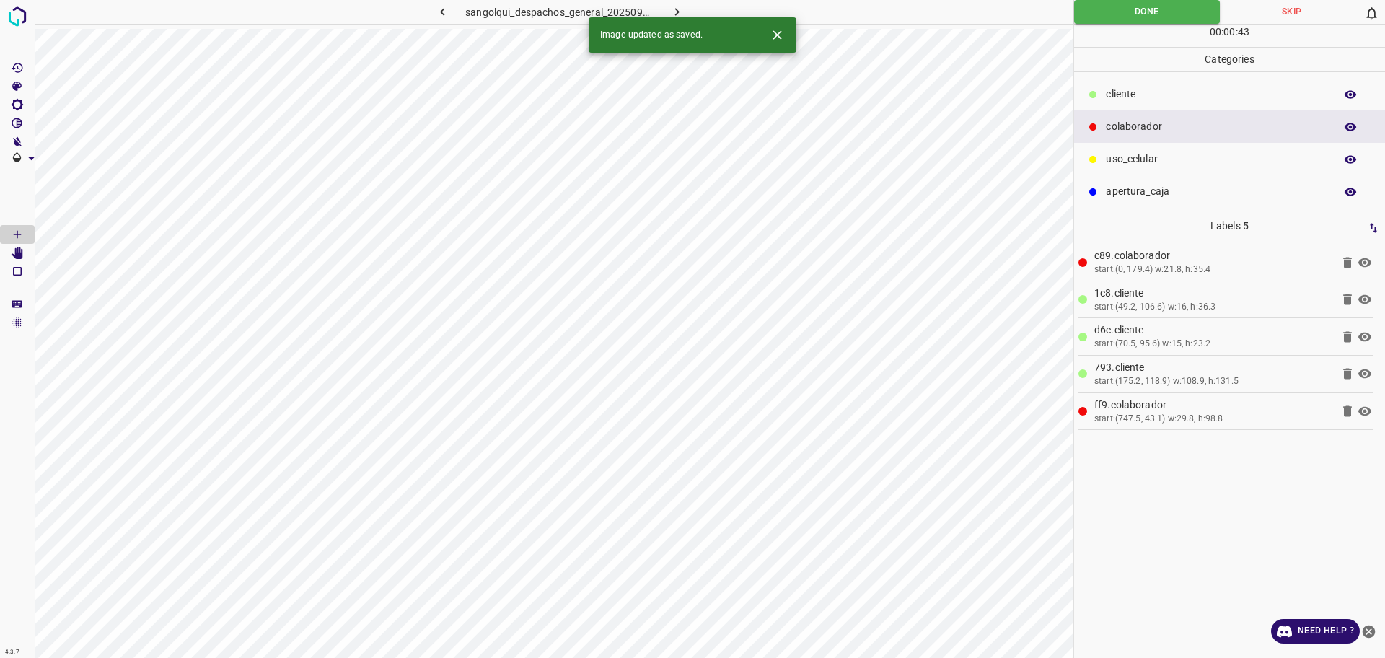
click at [679, 8] on icon "button" at bounding box center [676, 11] width 15 height 15
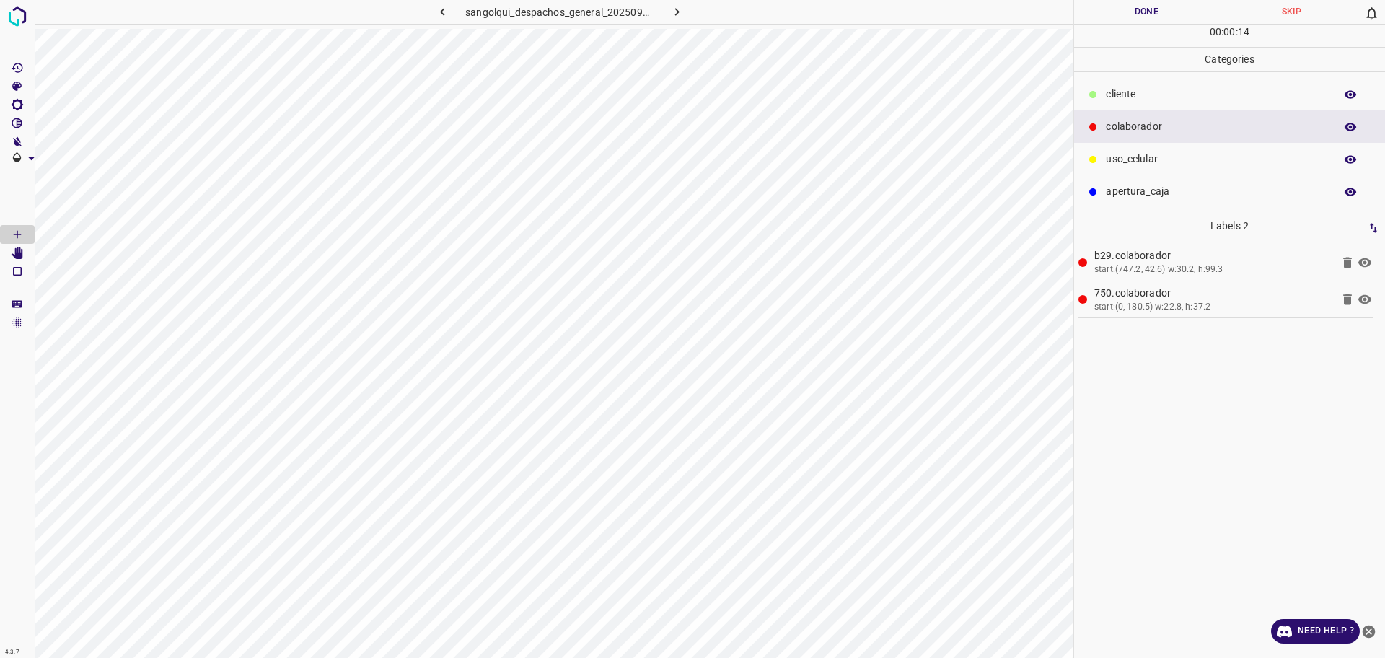
click at [1152, 88] on p "cliente" at bounding box center [1216, 94] width 221 height 15
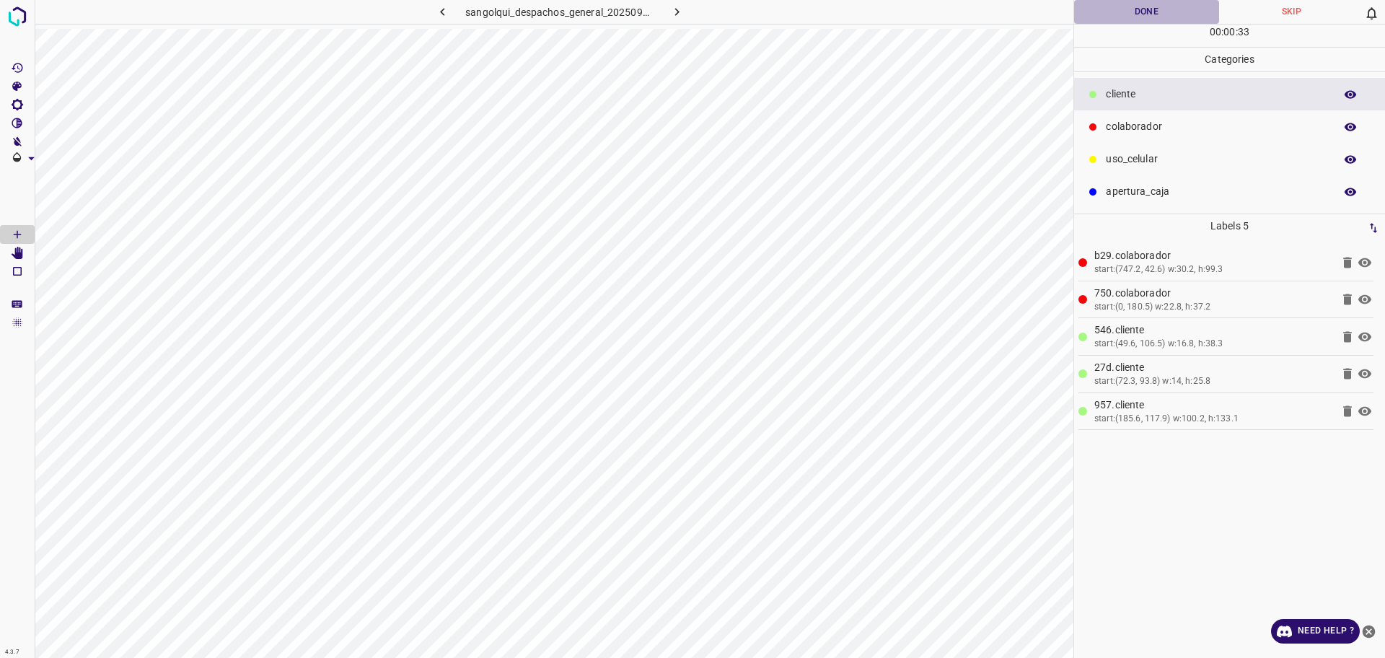
click at [1134, 19] on button "Done" at bounding box center [1146, 12] width 145 height 24
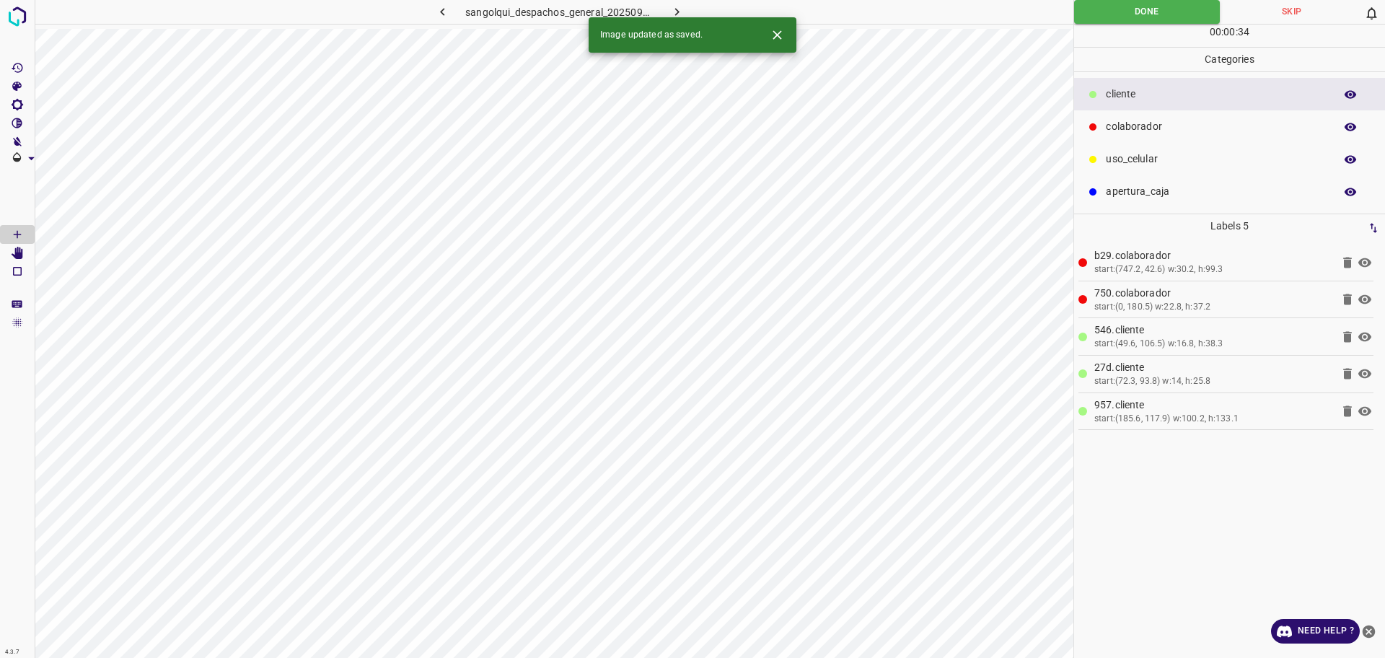
click at [674, 7] on icon "button" at bounding box center [676, 11] width 15 height 15
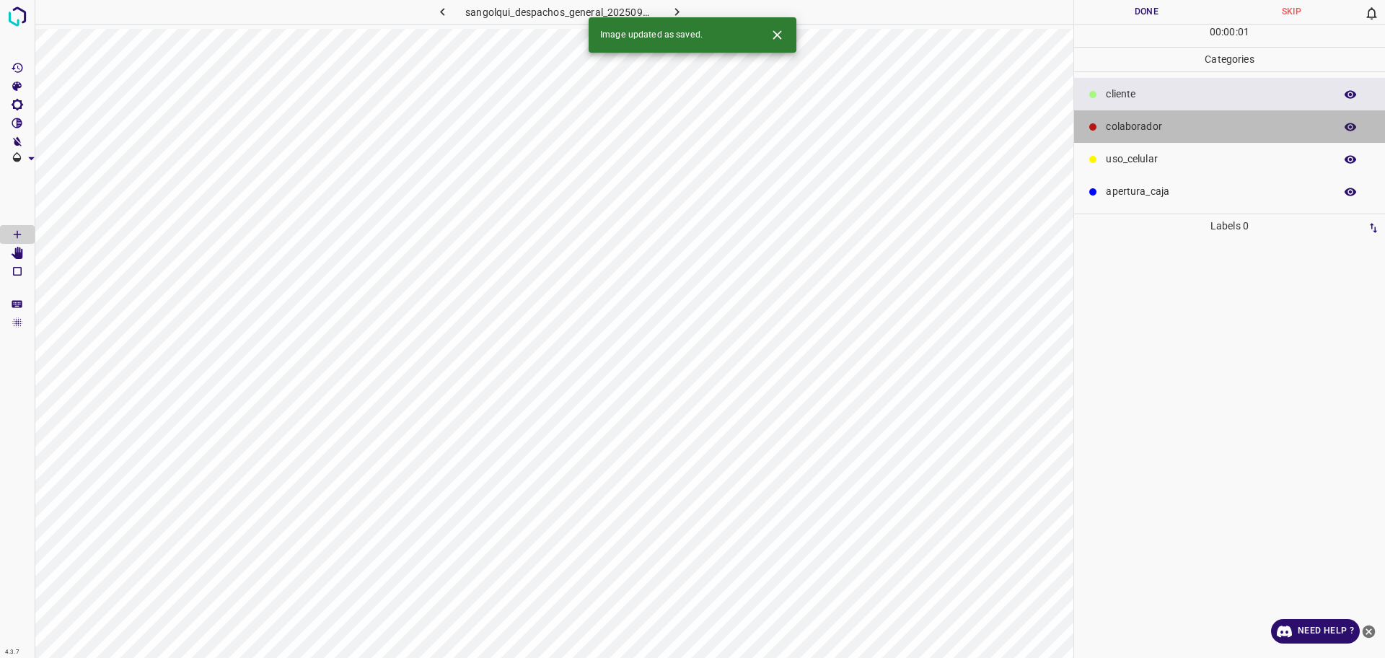
click at [1132, 133] on p "colaborador" at bounding box center [1216, 126] width 221 height 15
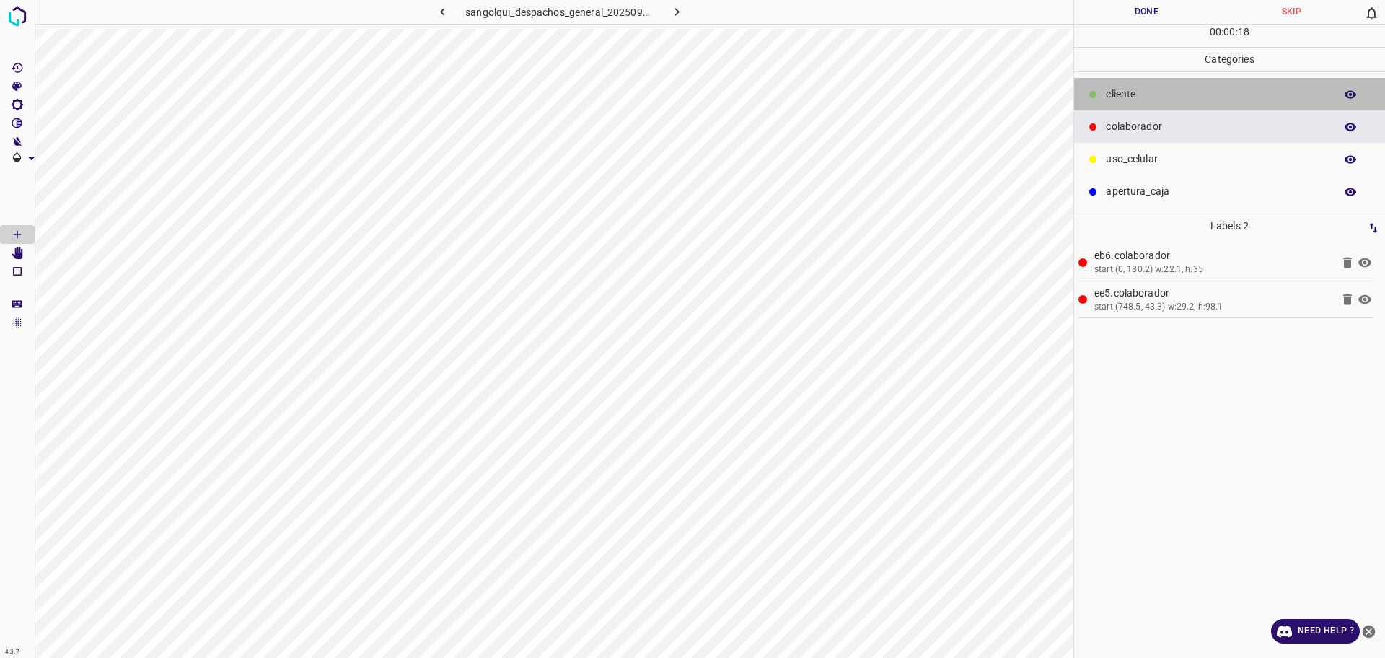
click at [1165, 99] on p "cliente" at bounding box center [1216, 94] width 221 height 15
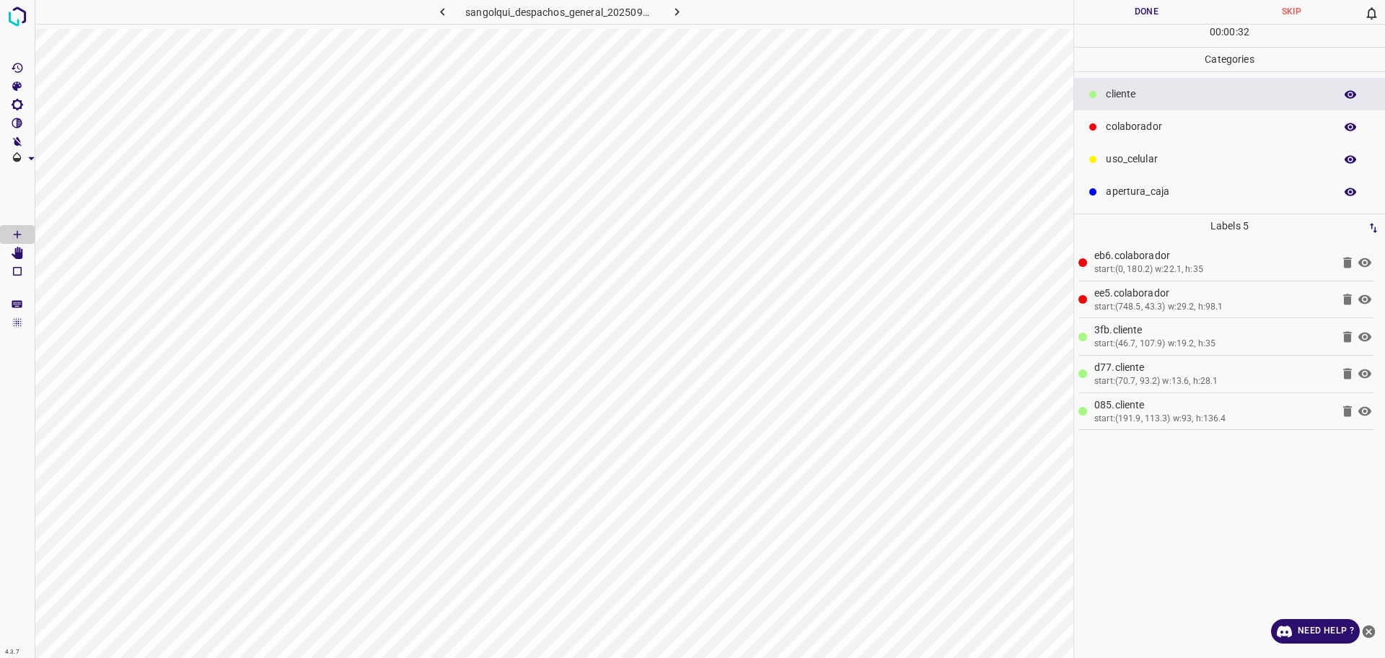
click at [1146, 16] on button "Done" at bounding box center [1146, 12] width 145 height 24
click at [1150, 10] on button "Done" at bounding box center [1146, 12] width 145 height 24
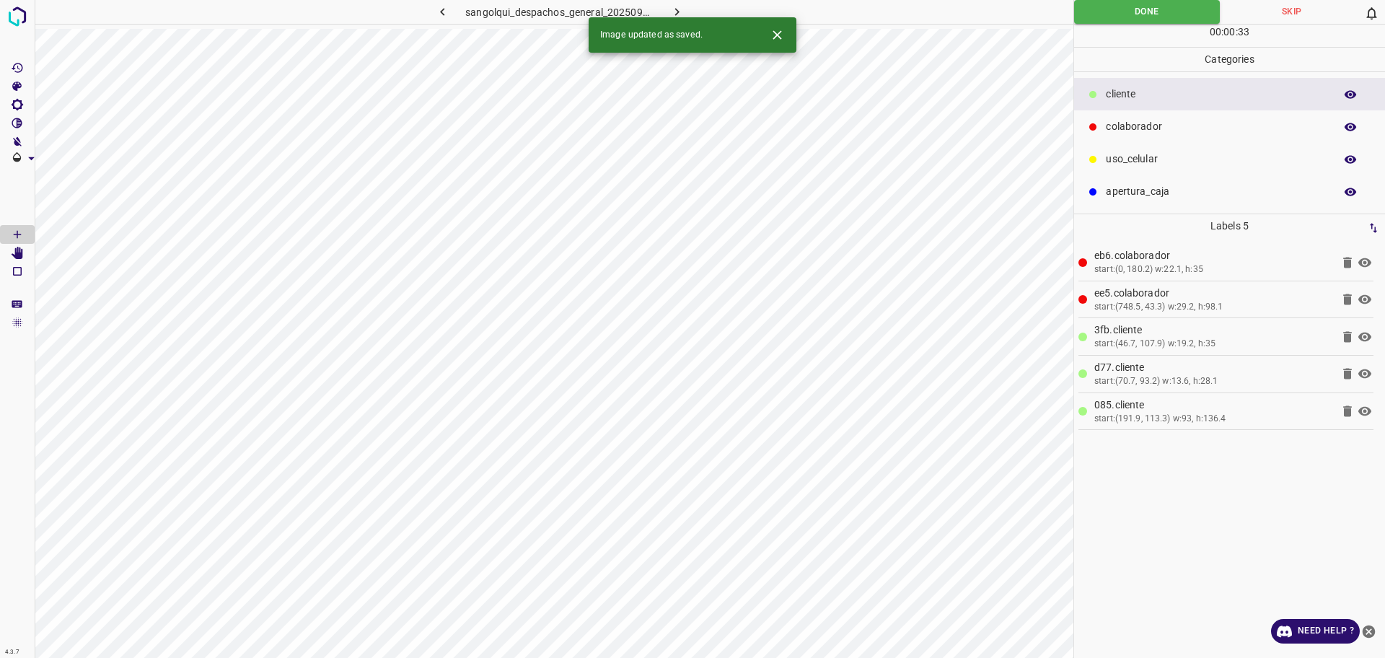
click at [684, 9] on button "button" at bounding box center [677, 12] width 46 height 24
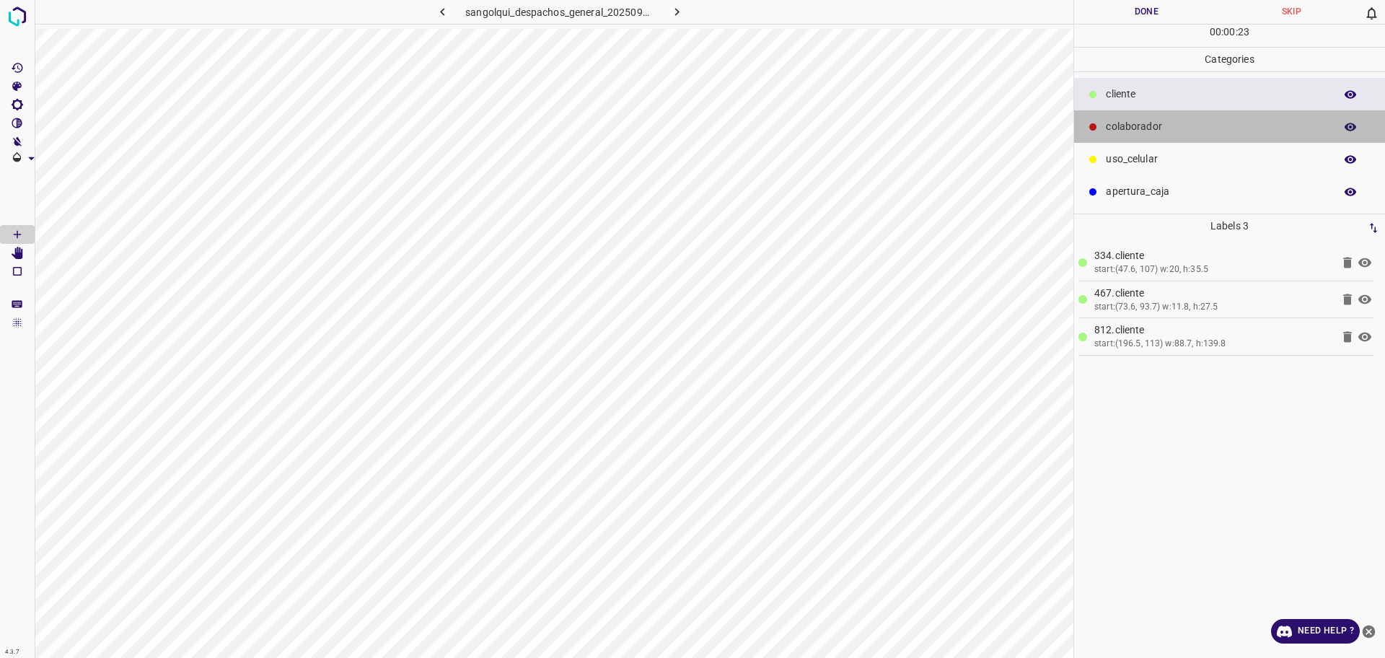
click at [1152, 125] on p "colaborador" at bounding box center [1216, 126] width 221 height 15
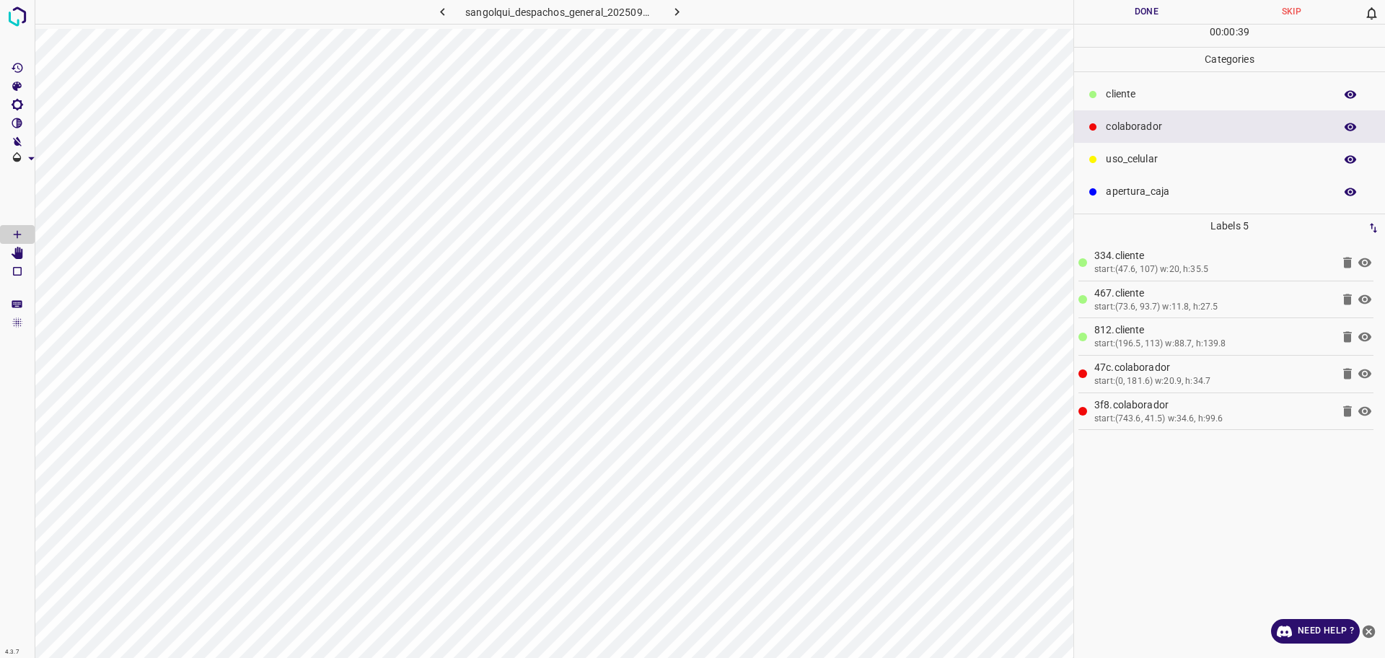
click at [1121, 27] on div "00 : 00 : 39" at bounding box center [1229, 36] width 311 height 22
click at [1121, 27] on div "00 : 00 : 40" at bounding box center [1229, 36] width 311 height 22
click at [1122, 14] on button "Done" at bounding box center [1146, 12] width 145 height 24
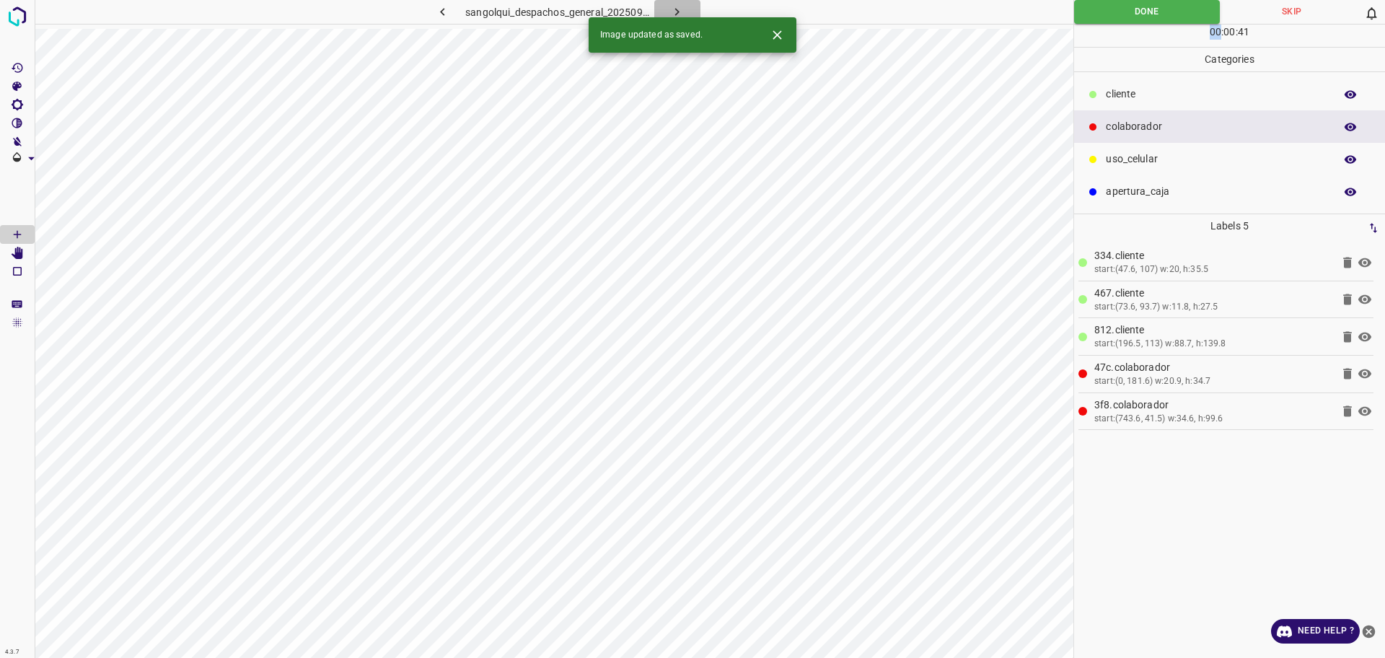
click at [675, 9] on icon "button" at bounding box center [676, 11] width 15 height 15
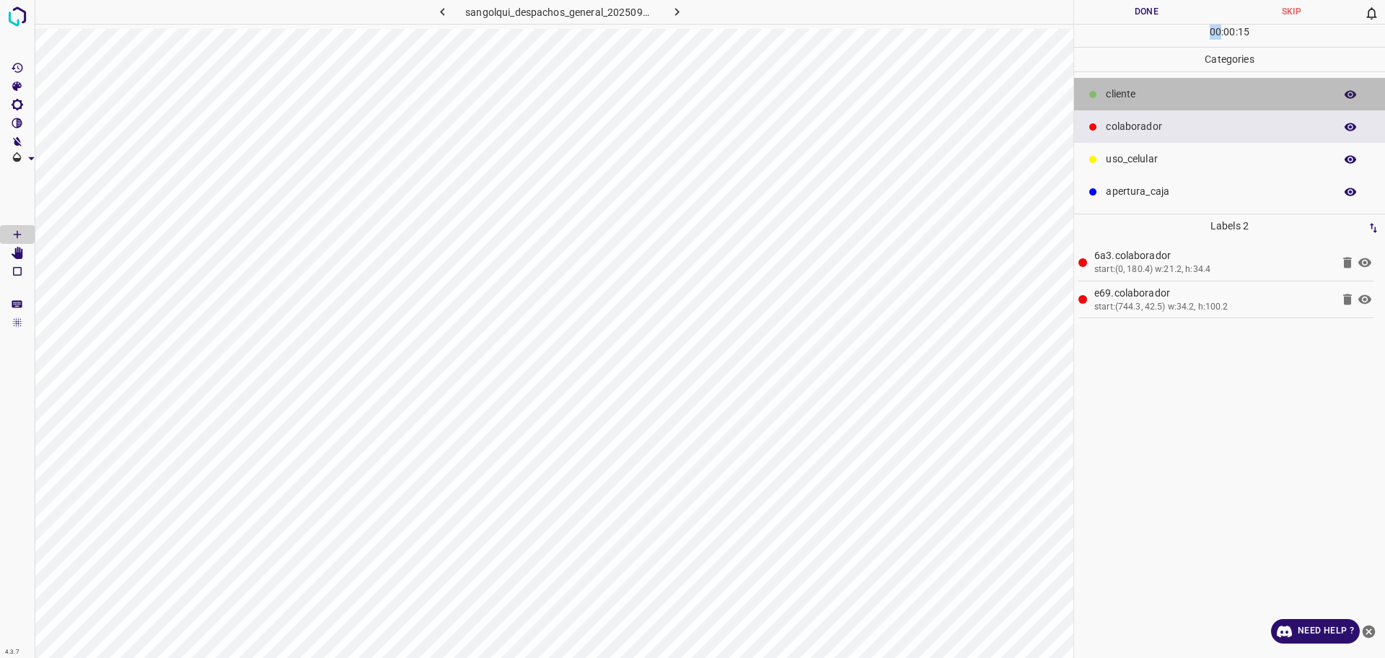
click at [1150, 105] on div "cliente" at bounding box center [1229, 94] width 311 height 32
click at [1152, 104] on div "cliente" at bounding box center [1229, 94] width 311 height 32
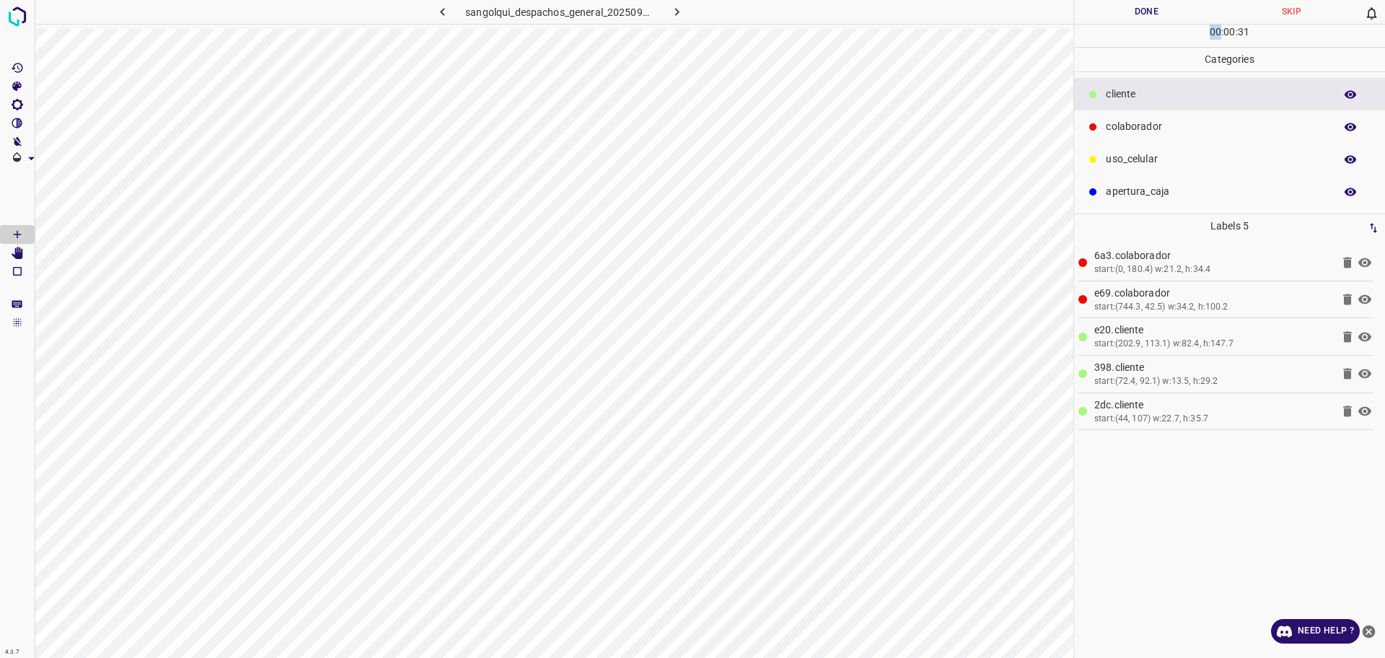
click at [1137, 14] on button "Done" at bounding box center [1146, 12] width 145 height 24
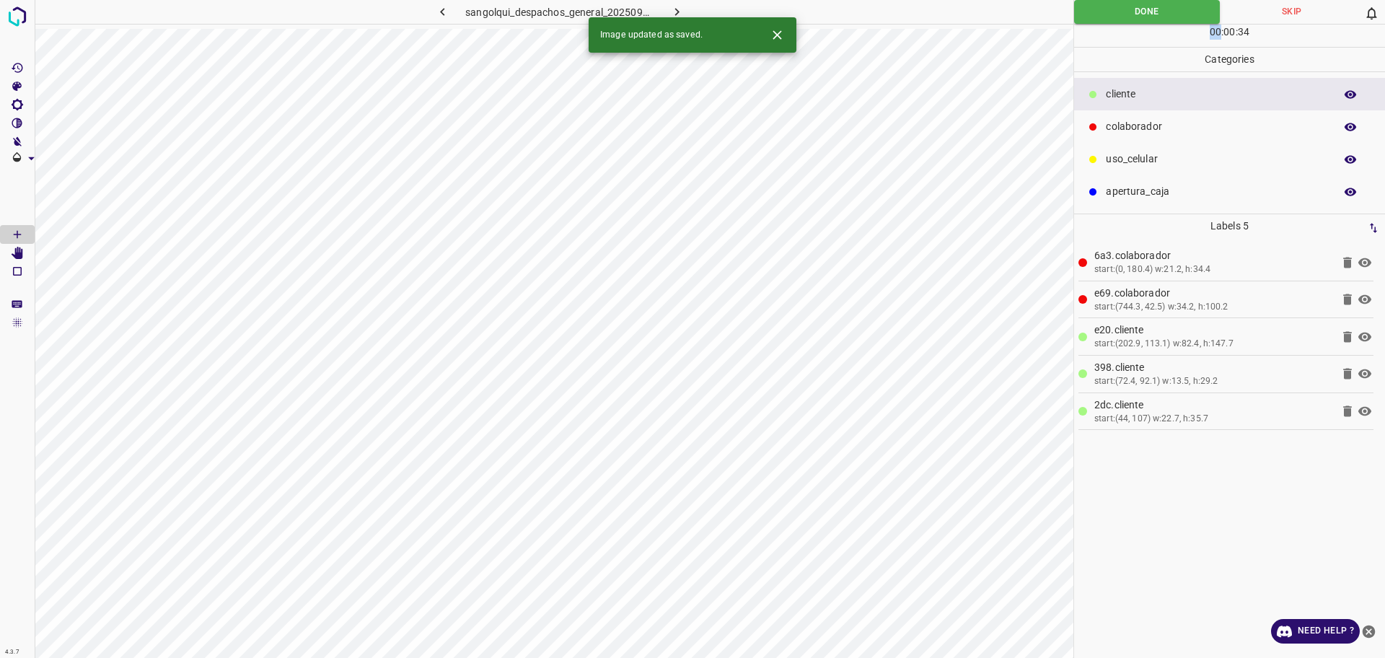
click at [667, 14] on button "button" at bounding box center [677, 12] width 46 height 24
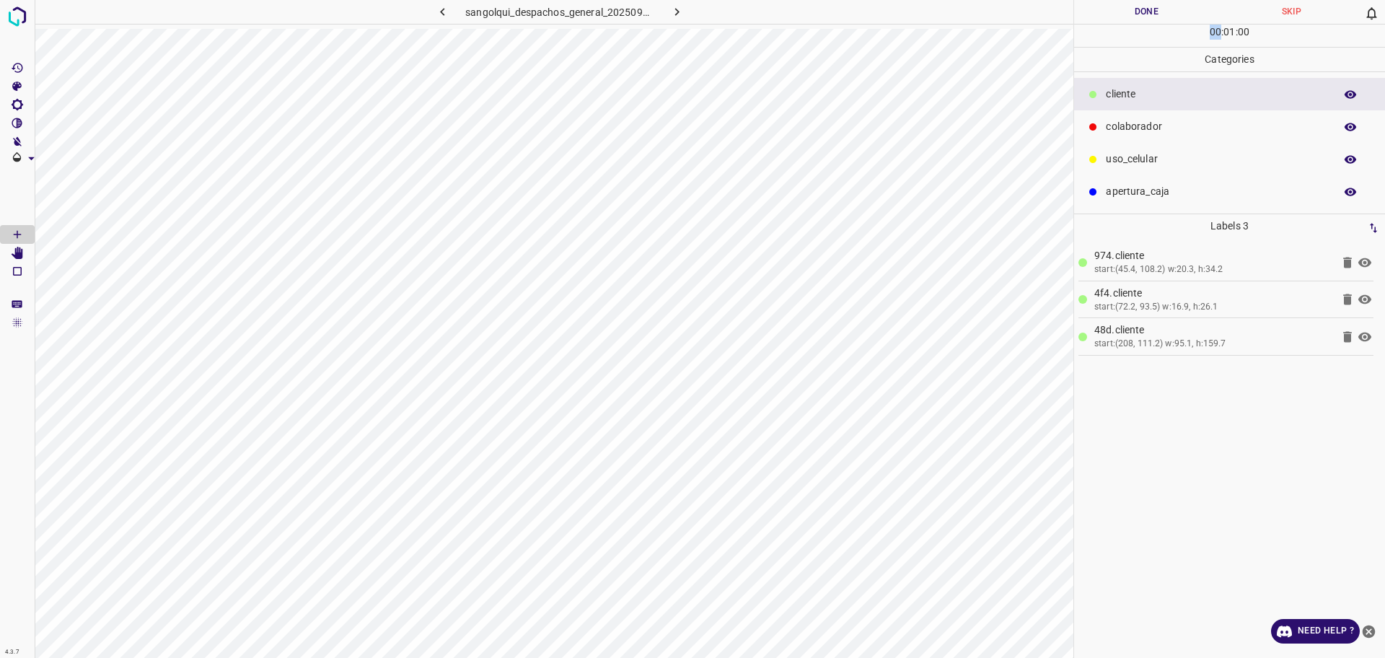
click at [1114, 130] on p "colaborador" at bounding box center [1216, 126] width 221 height 15
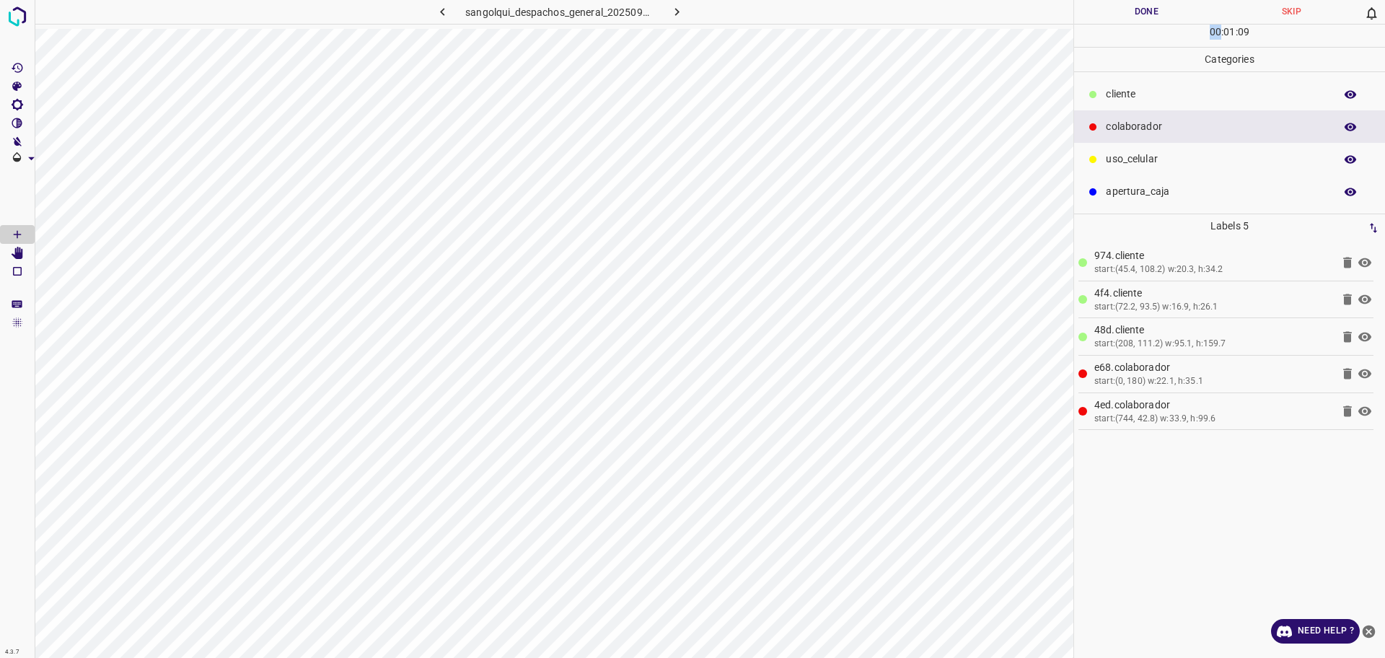
click at [1121, 22] on button "Done" at bounding box center [1146, 12] width 145 height 24
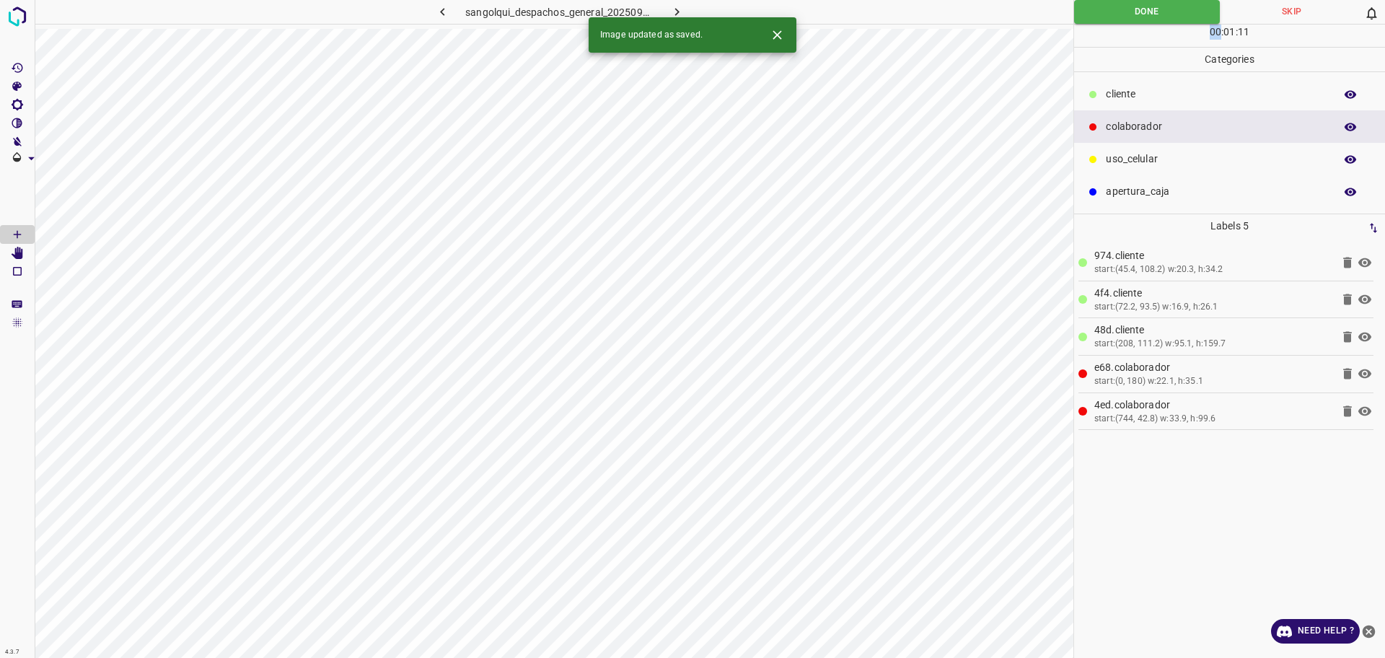
click at [681, 12] on icon "button" at bounding box center [676, 11] width 15 height 15
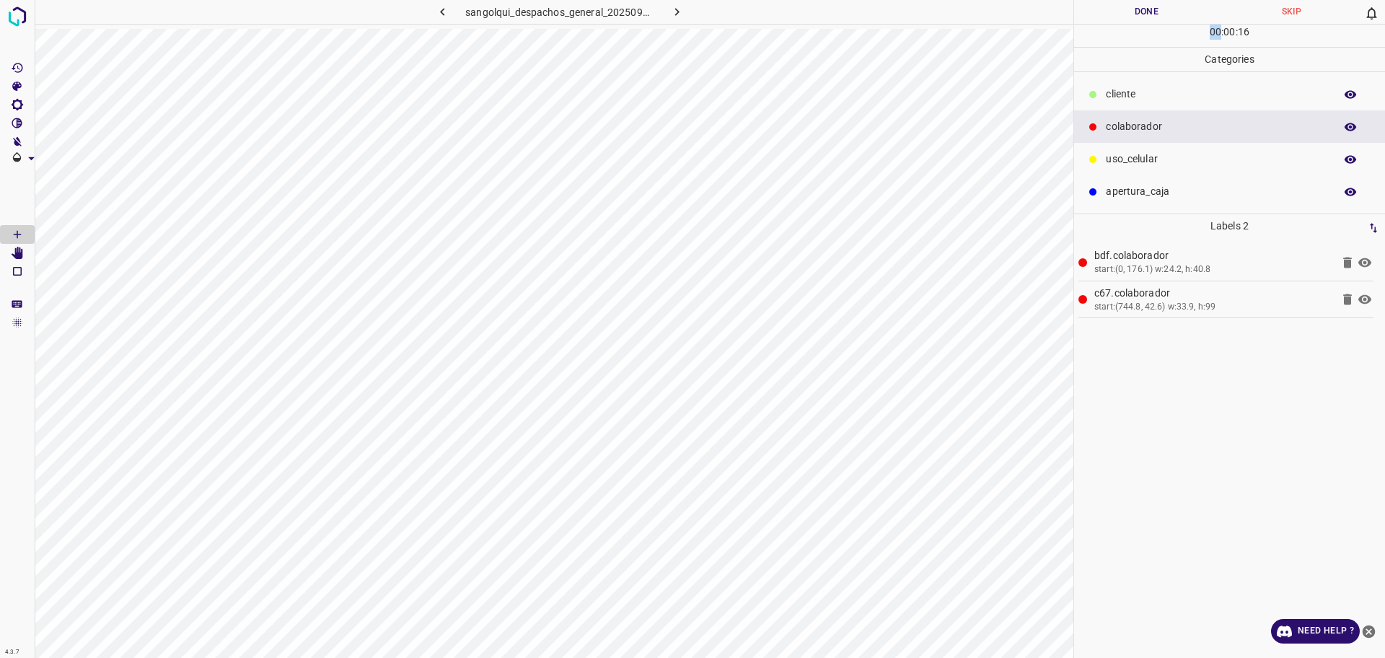
click at [1150, 98] on p "cliente" at bounding box center [1216, 94] width 221 height 15
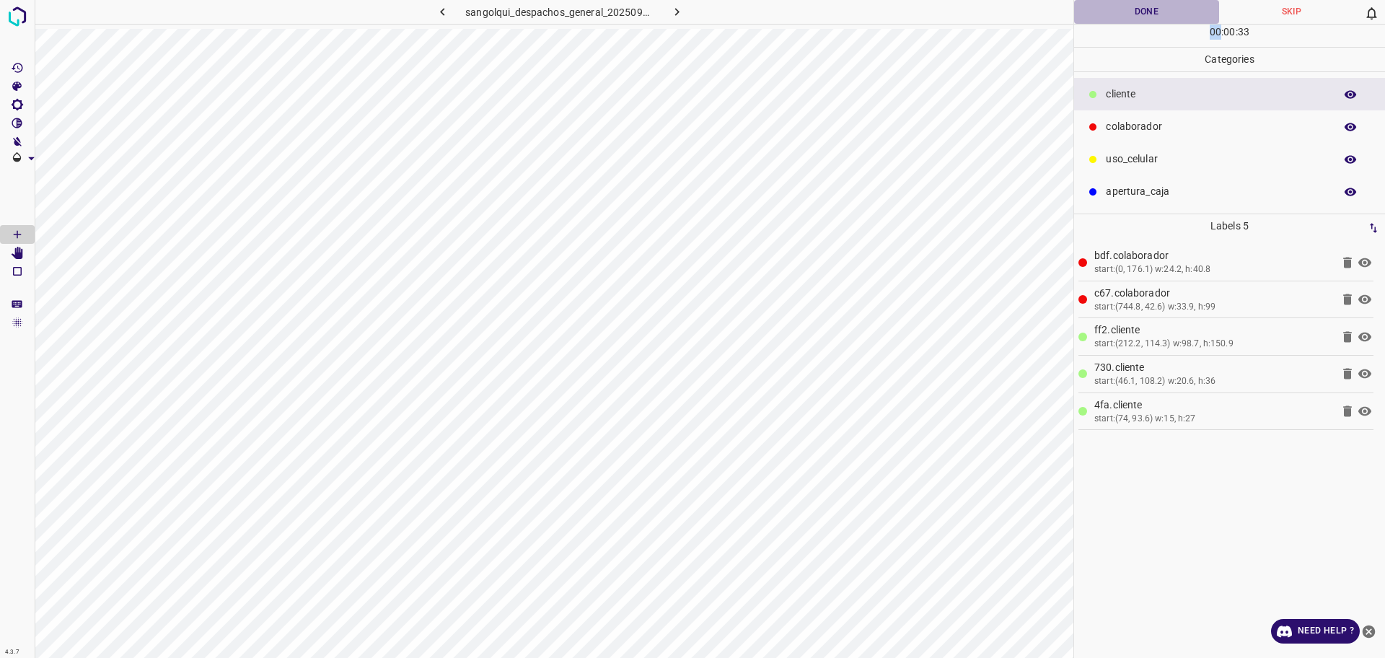
click at [1175, 3] on button "Done" at bounding box center [1146, 12] width 145 height 24
click at [689, 7] on button "button" at bounding box center [677, 12] width 46 height 24
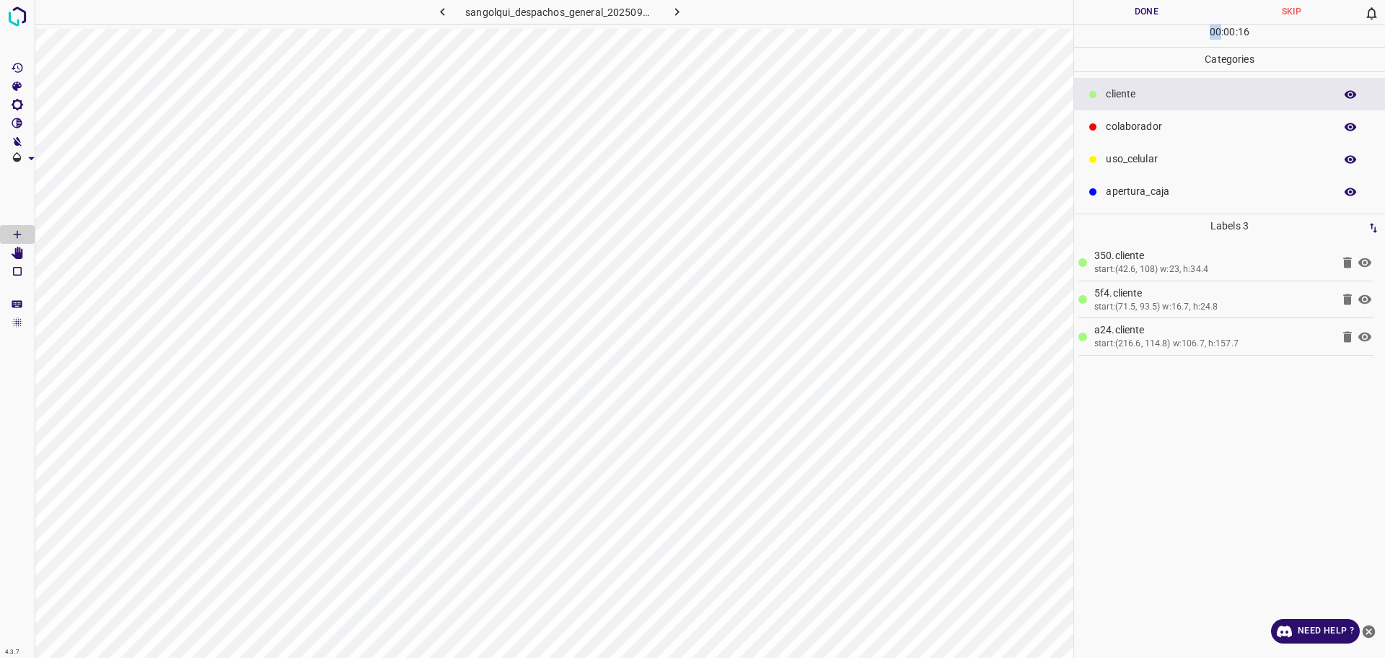
drag, startPoint x: 1141, startPoint y: 136, endPoint x: 1126, endPoint y: 146, distance: 18.6
click at [1140, 136] on div "colaborador" at bounding box center [1229, 126] width 311 height 32
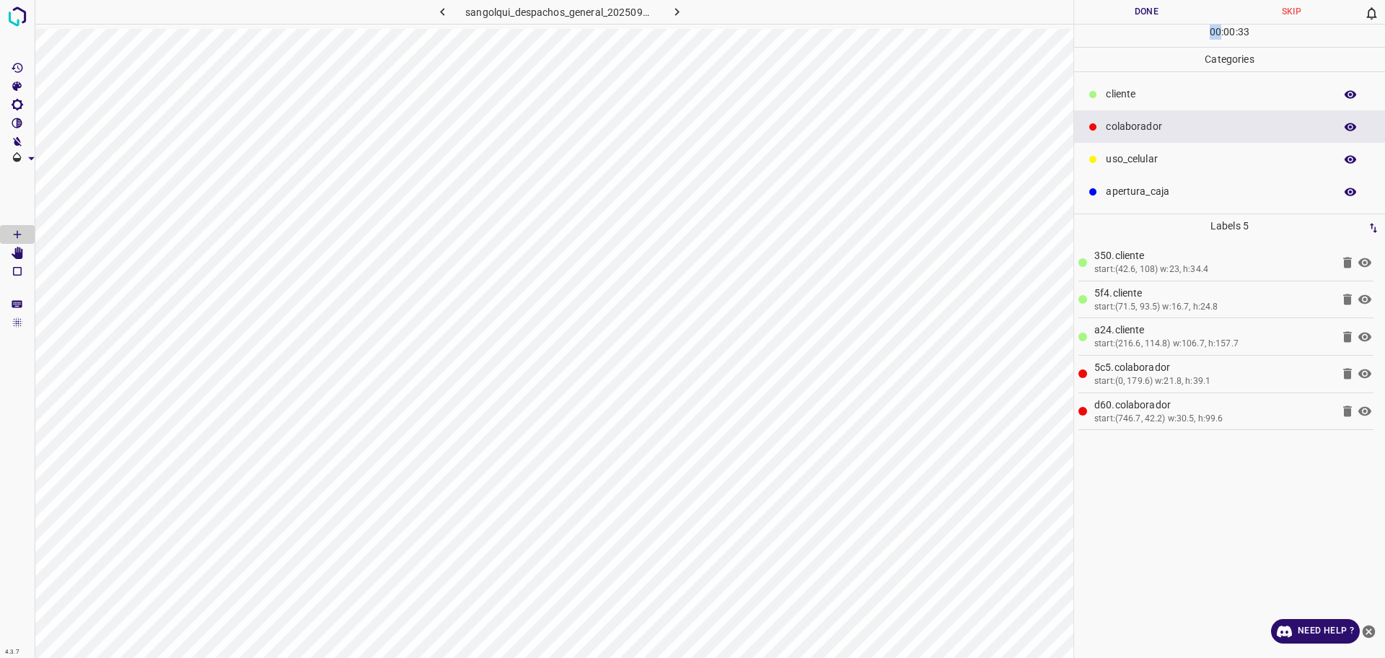
click at [1169, 20] on button "Done" at bounding box center [1146, 12] width 145 height 24
click at [1162, 17] on button "Done" at bounding box center [1146, 12] width 145 height 24
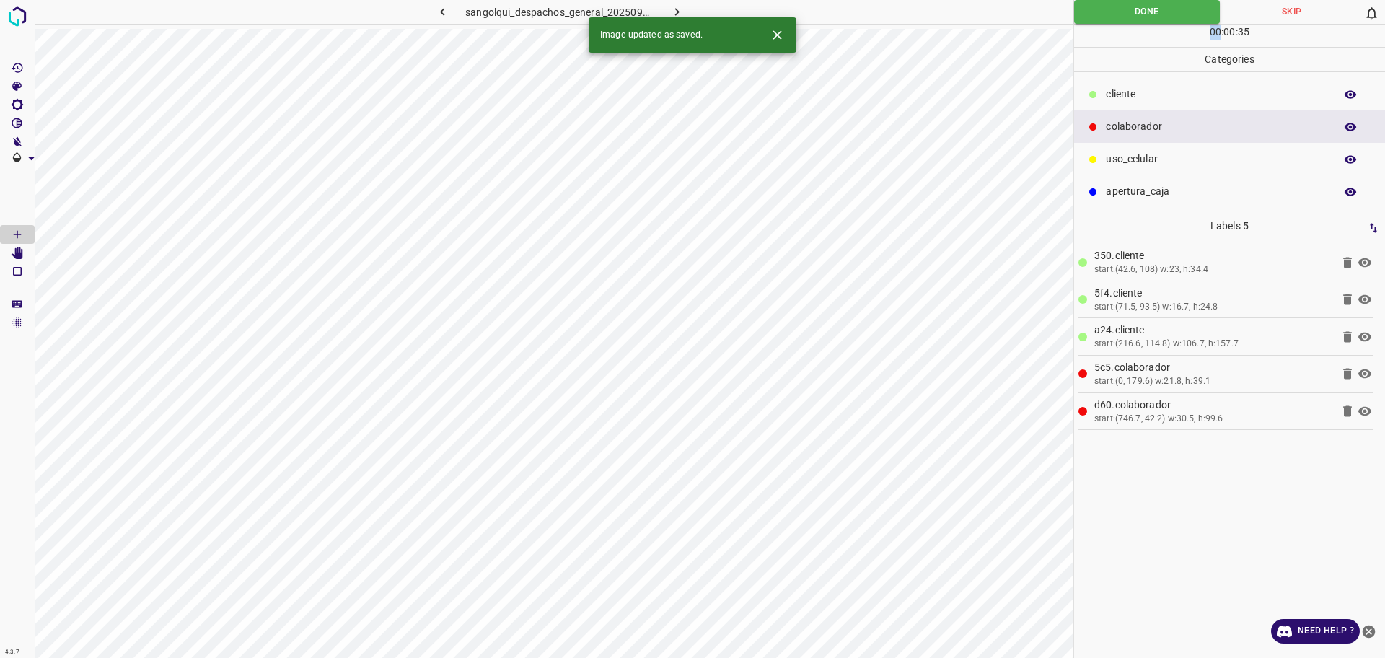
click at [668, 14] on button "button" at bounding box center [677, 12] width 46 height 24
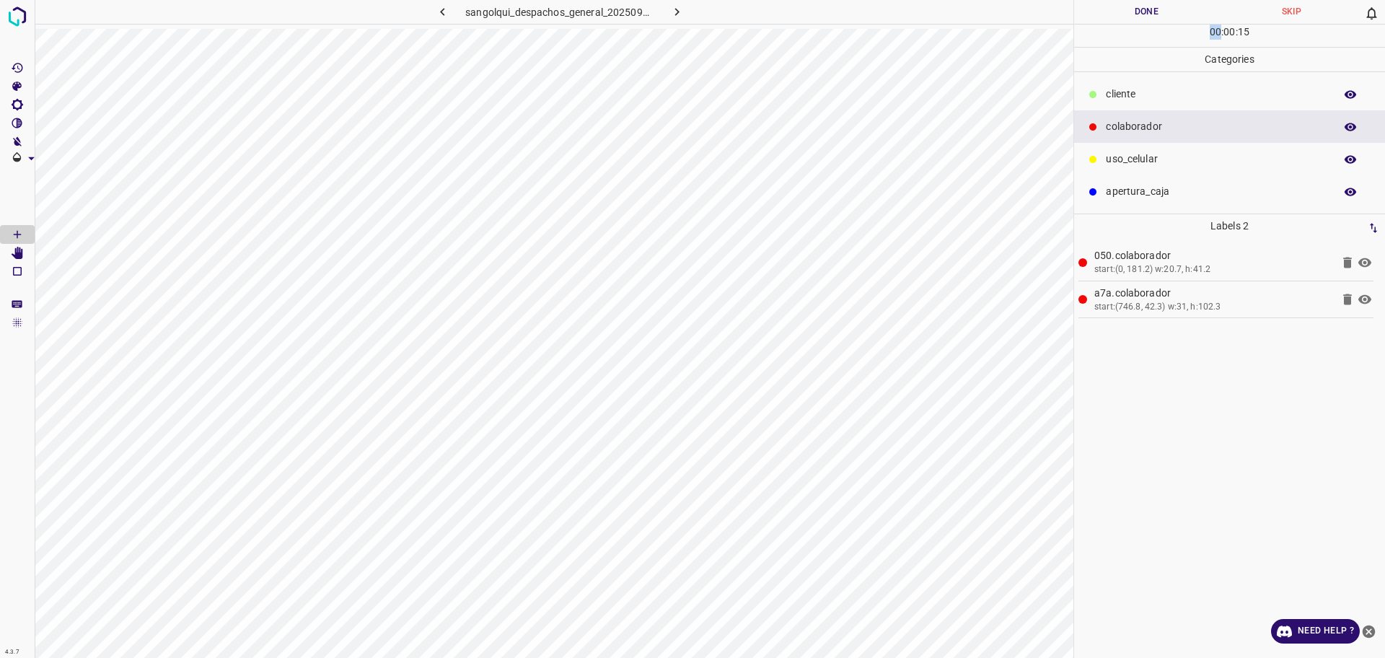
click at [1186, 97] on p "cliente" at bounding box center [1216, 94] width 221 height 15
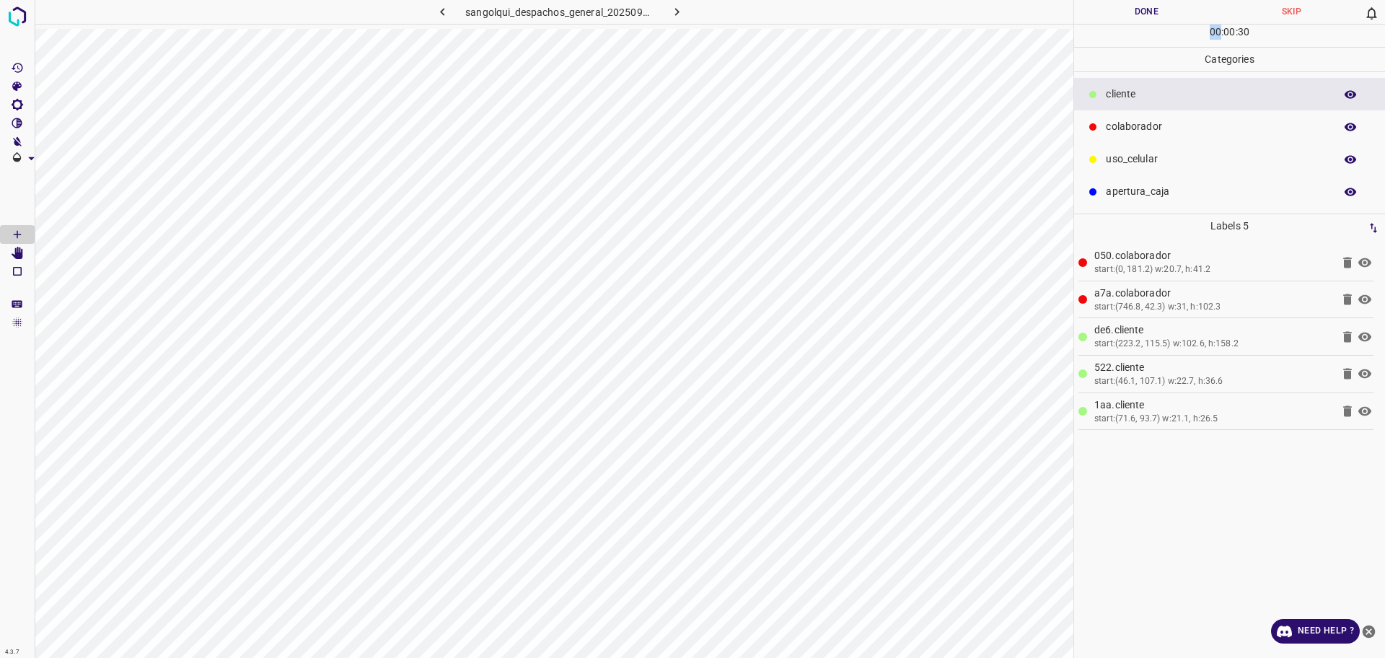
click at [1160, 5] on button "Done" at bounding box center [1146, 12] width 145 height 24
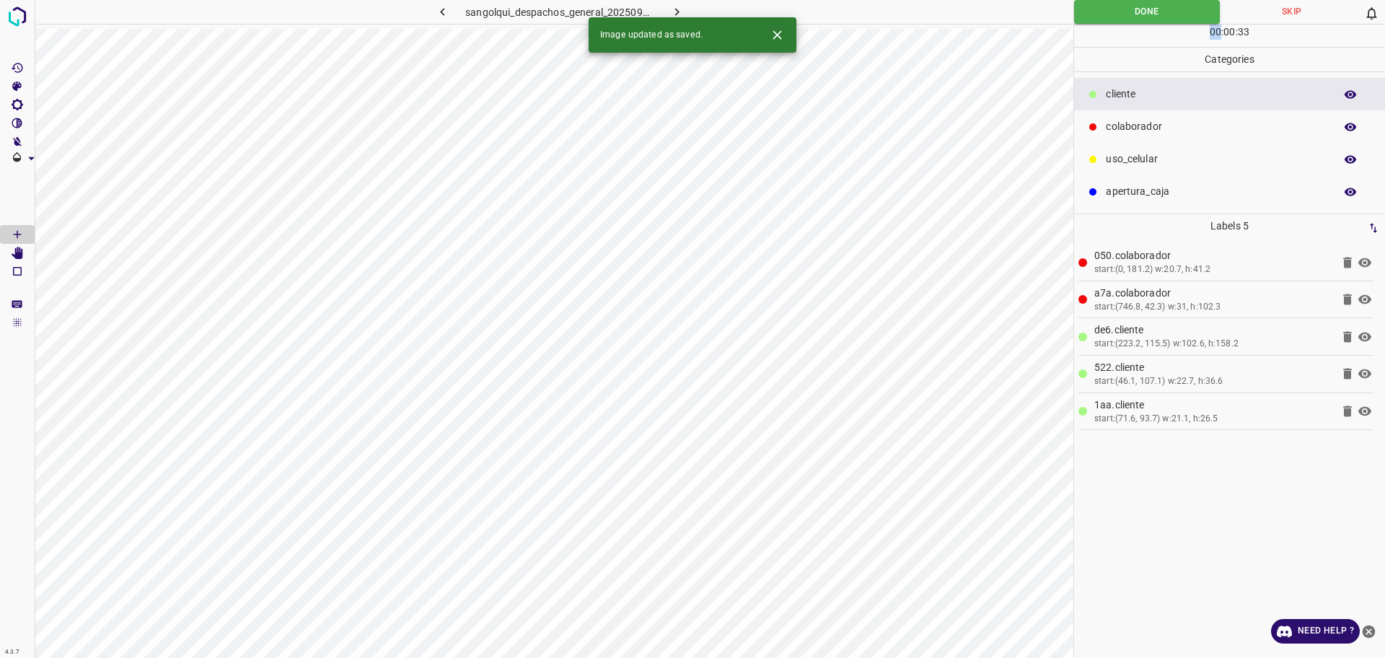
click at [671, 9] on icon "button" at bounding box center [676, 11] width 15 height 15
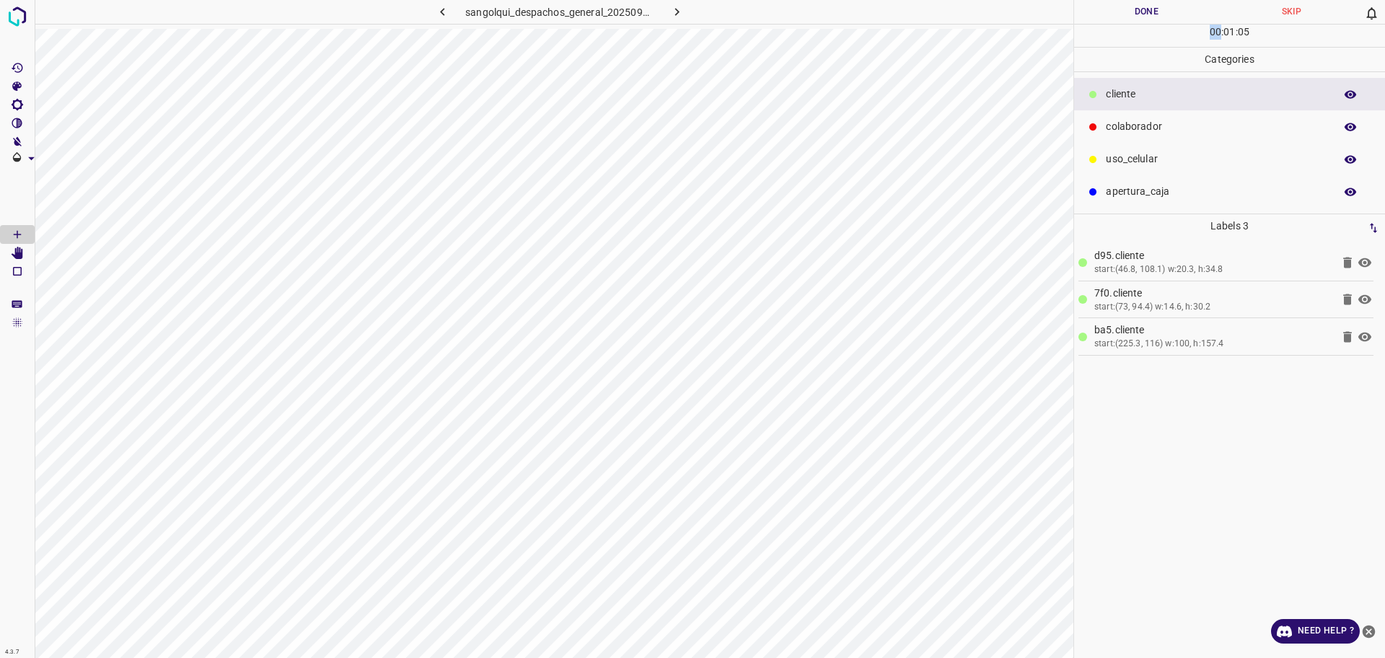
click at [1097, 139] on div "colaborador" at bounding box center [1229, 126] width 311 height 32
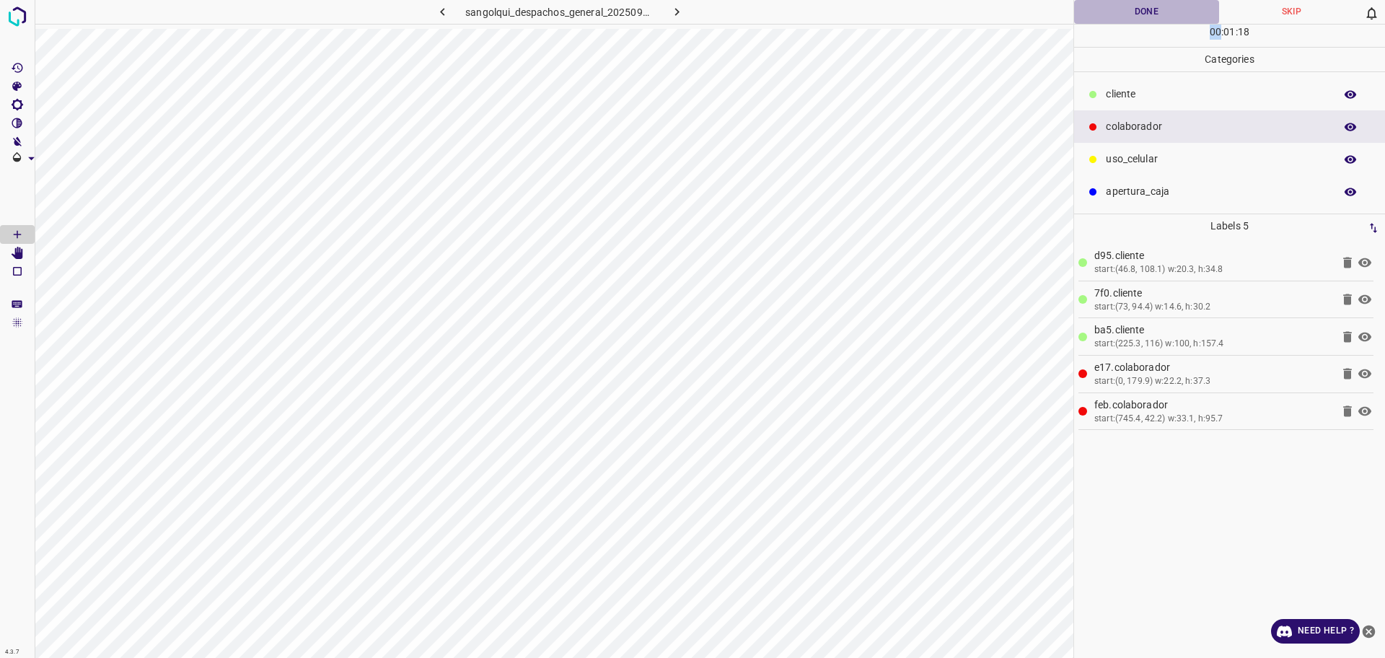
click at [1170, 14] on button "Done" at bounding box center [1146, 12] width 145 height 24
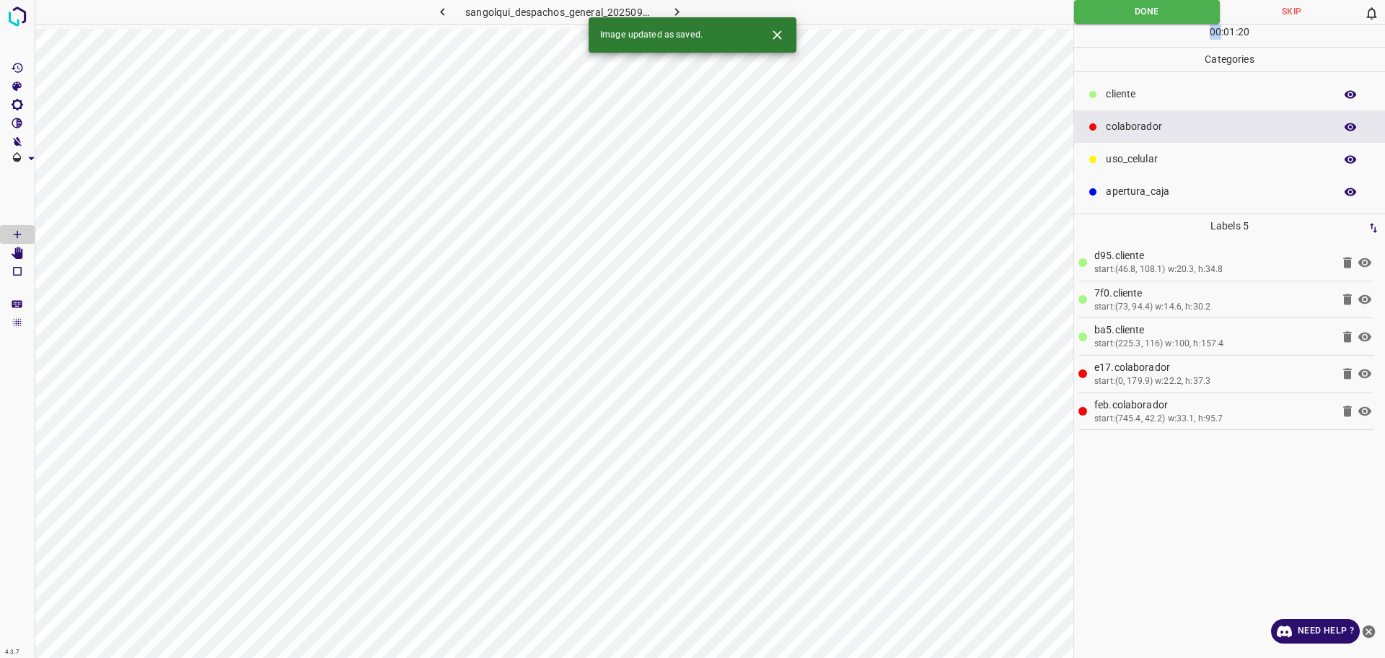
click at [674, 15] on icon "button" at bounding box center [676, 11] width 15 height 15
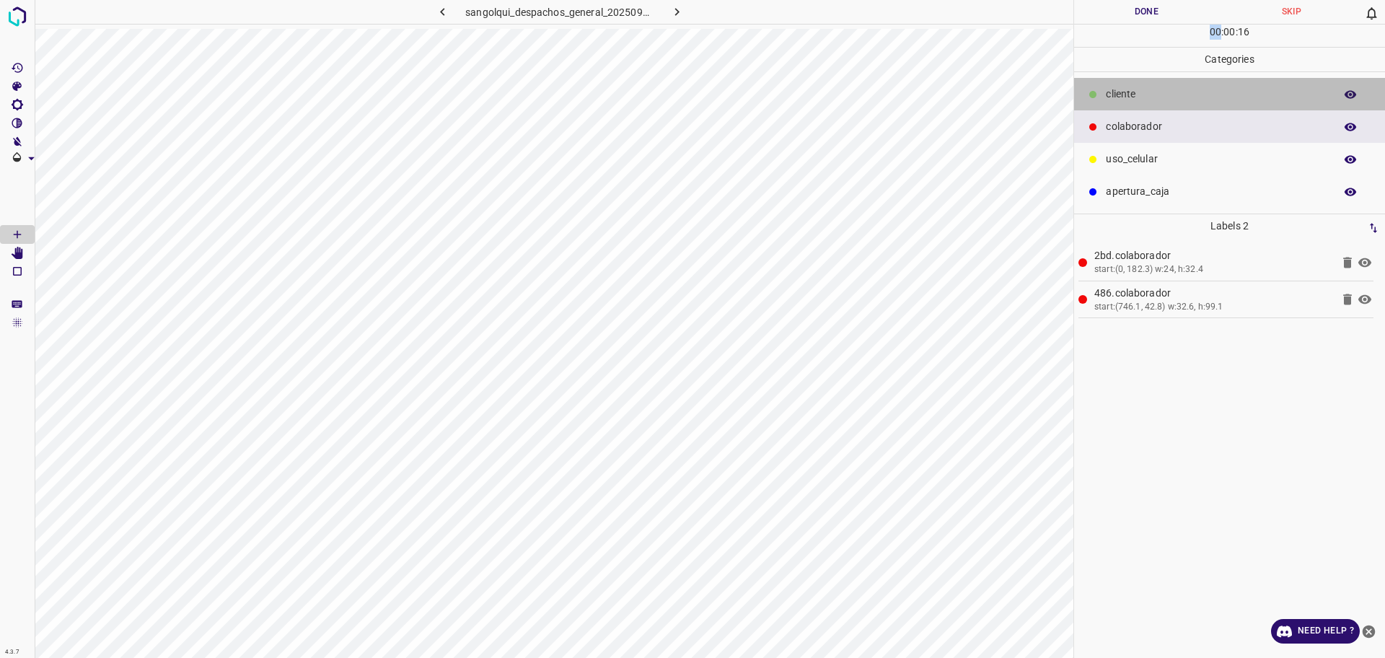
click at [1187, 95] on p "cliente" at bounding box center [1216, 94] width 221 height 15
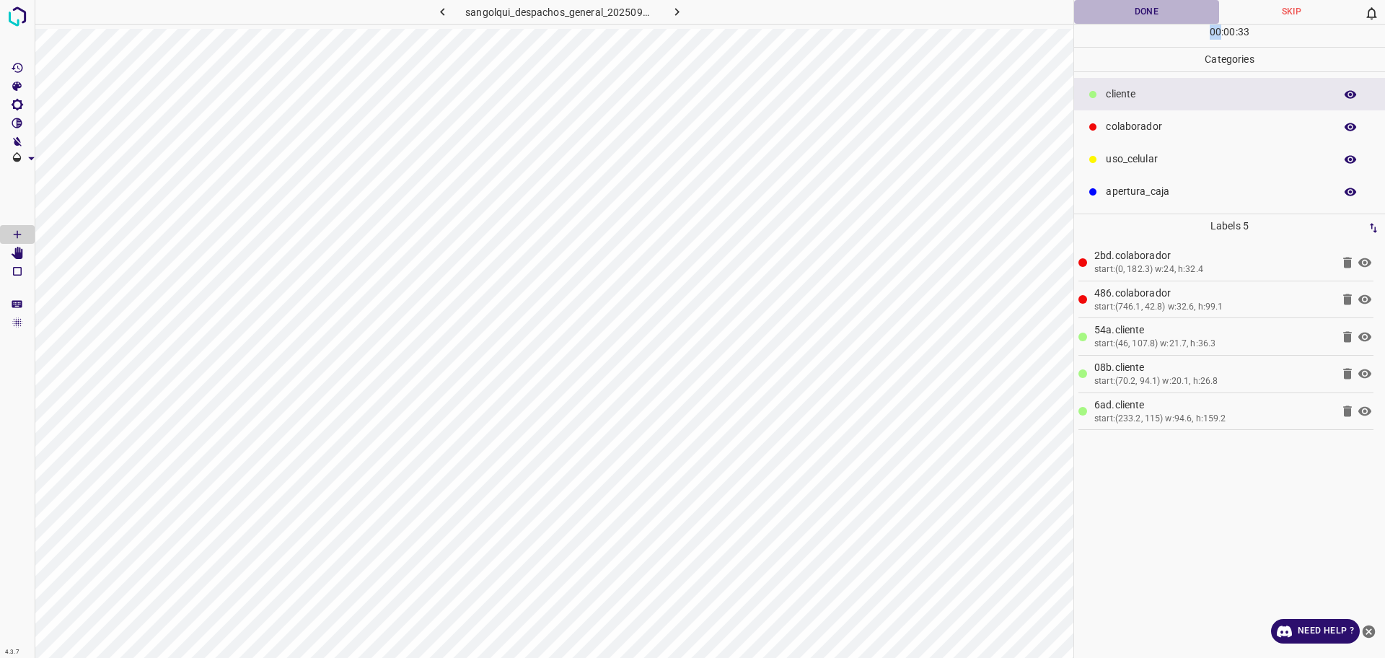
click at [1152, 12] on button "Done" at bounding box center [1146, 12] width 145 height 24
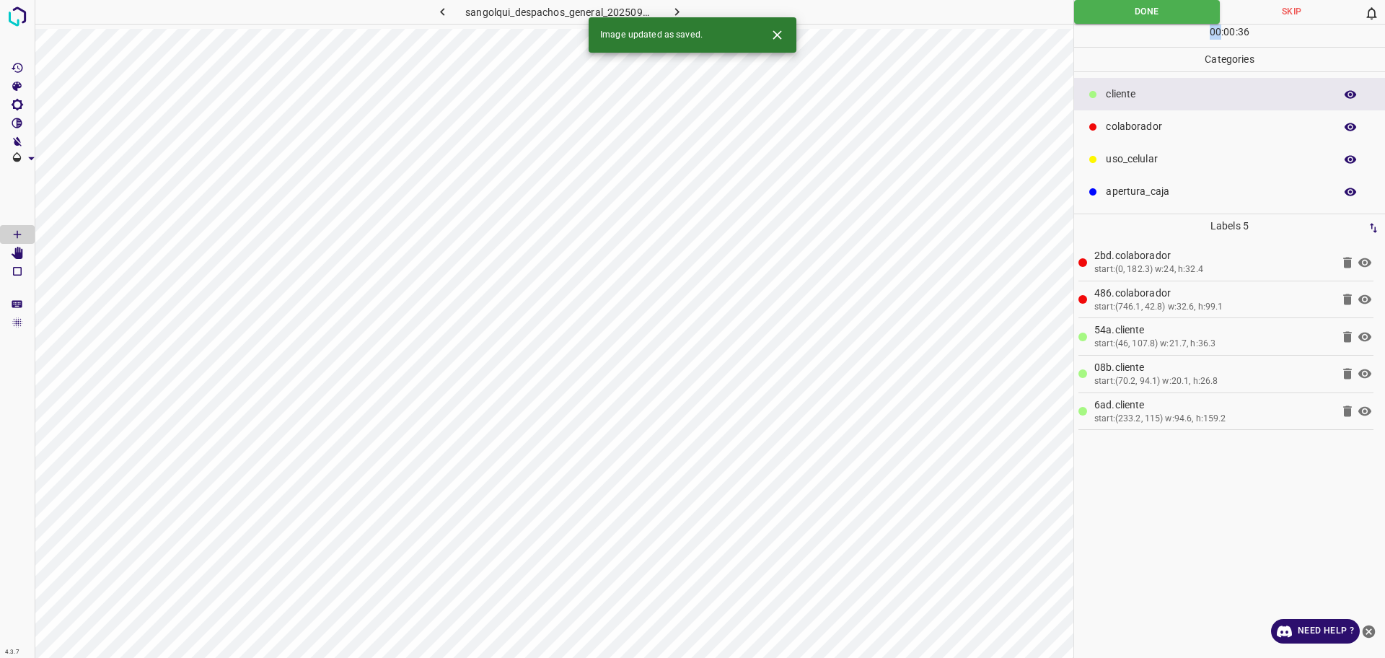
click at [684, 7] on button "button" at bounding box center [677, 12] width 46 height 24
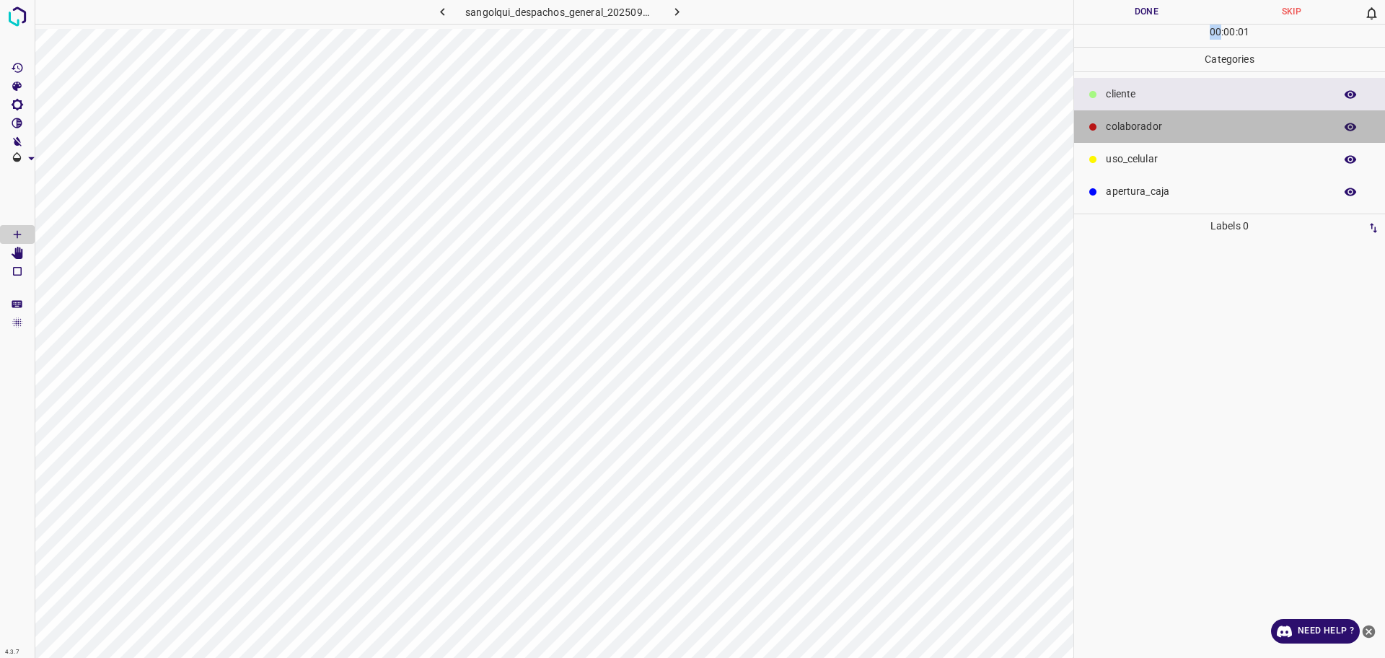
click at [1248, 133] on p "colaborador" at bounding box center [1216, 126] width 221 height 15
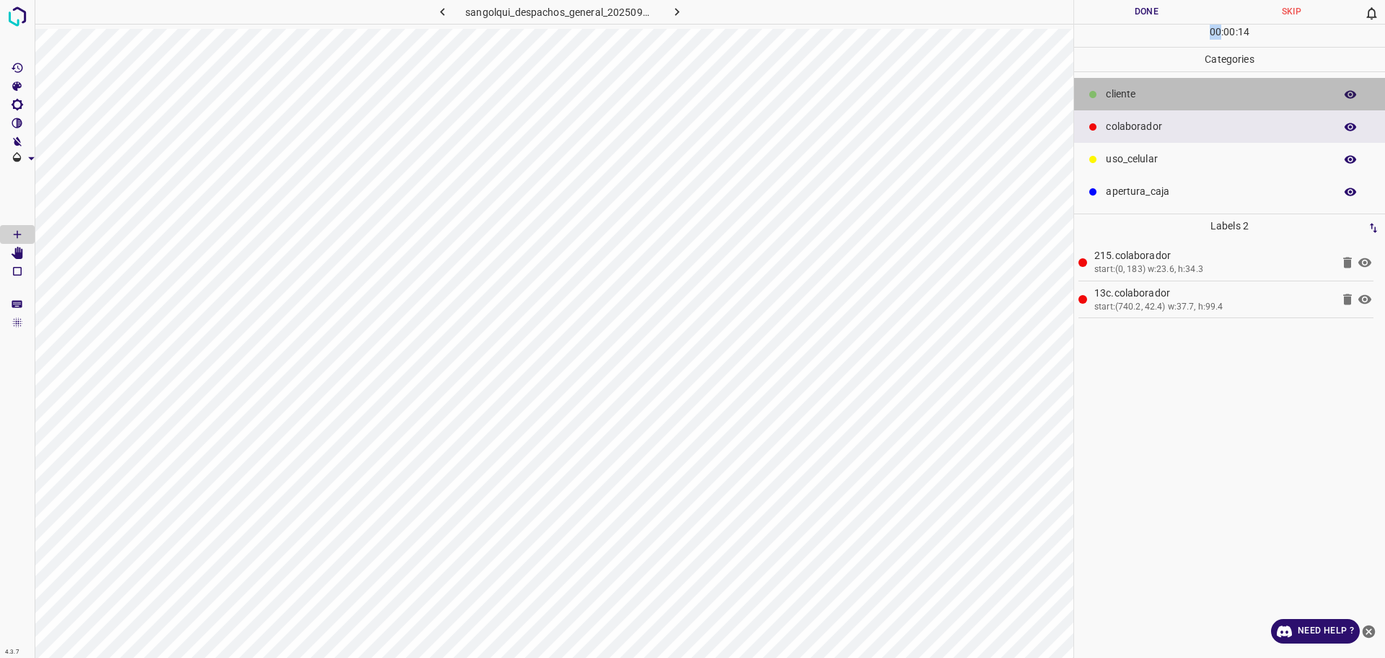
click at [1111, 100] on p "cliente" at bounding box center [1216, 94] width 221 height 15
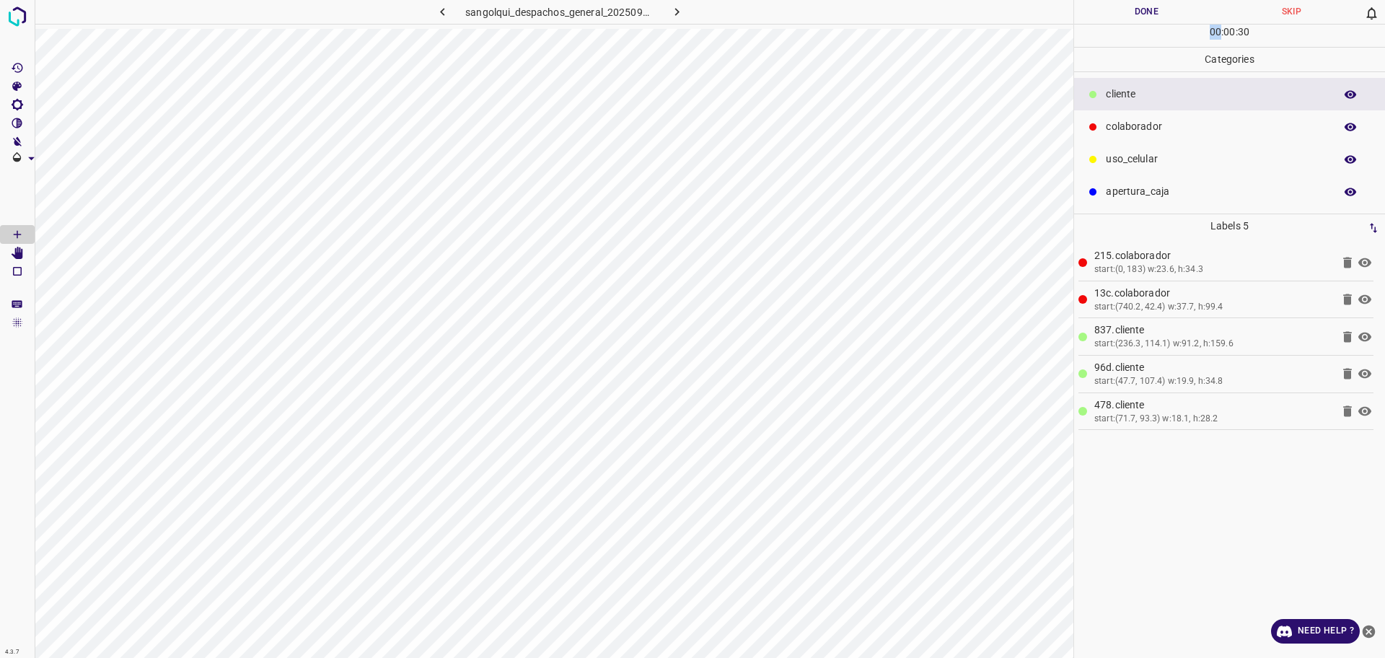
click at [1123, 40] on div "00 : 00 : 30" at bounding box center [1229, 36] width 311 height 22
click at [1121, 24] on hr at bounding box center [1229, 24] width 311 height 1
click at [1121, 12] on button "Done" at bounding box center [1146, 12] width 145 height 24
click at [674, 14] on icon "button" at bounding box center [676, 11] width 15 height 15
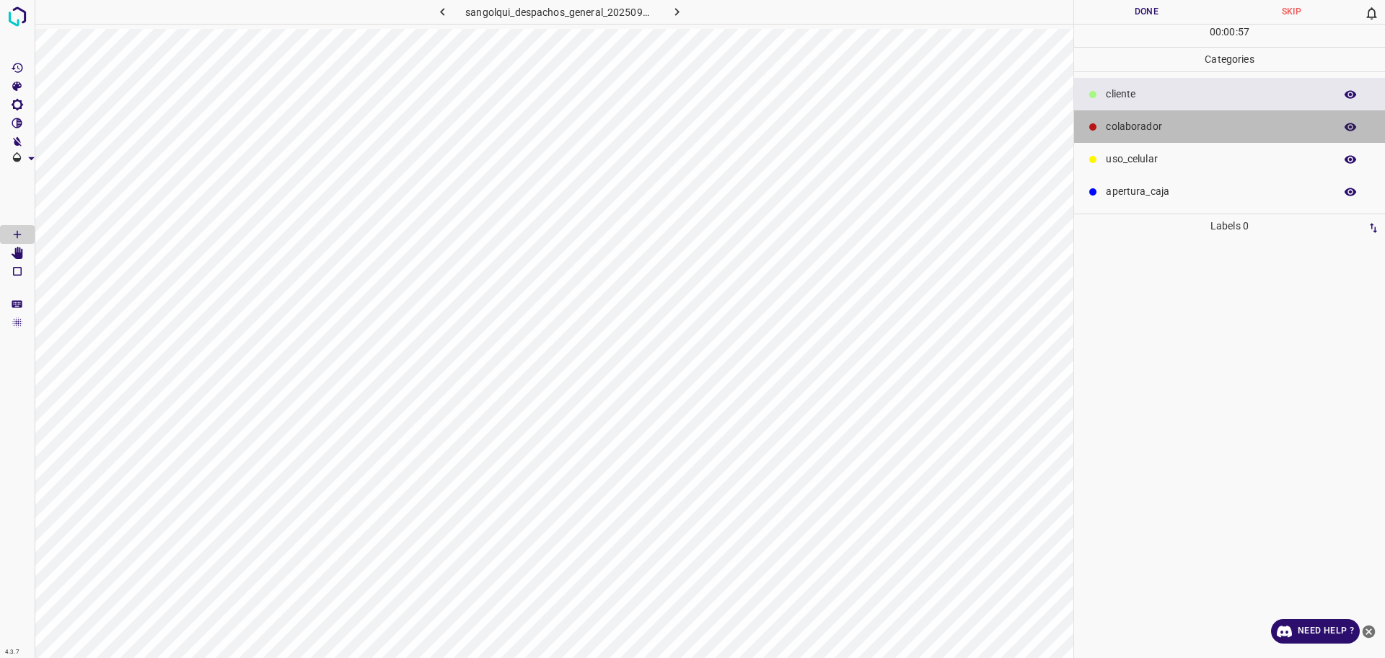
click at [1219, 118] on div "colaborador" at bounding box center [1229, 126] width 311 height 32
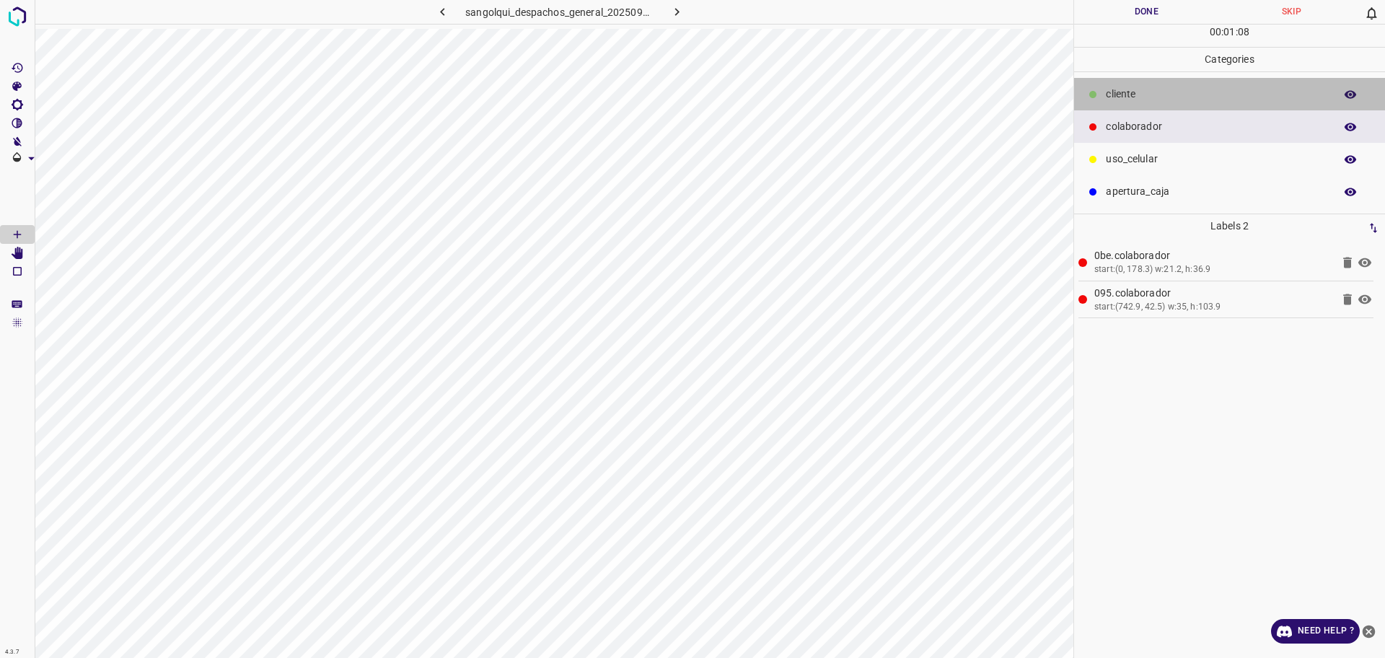
click at [1137, 105] on div "cliente" at bounding box center [1229, 94] width 311 height 32
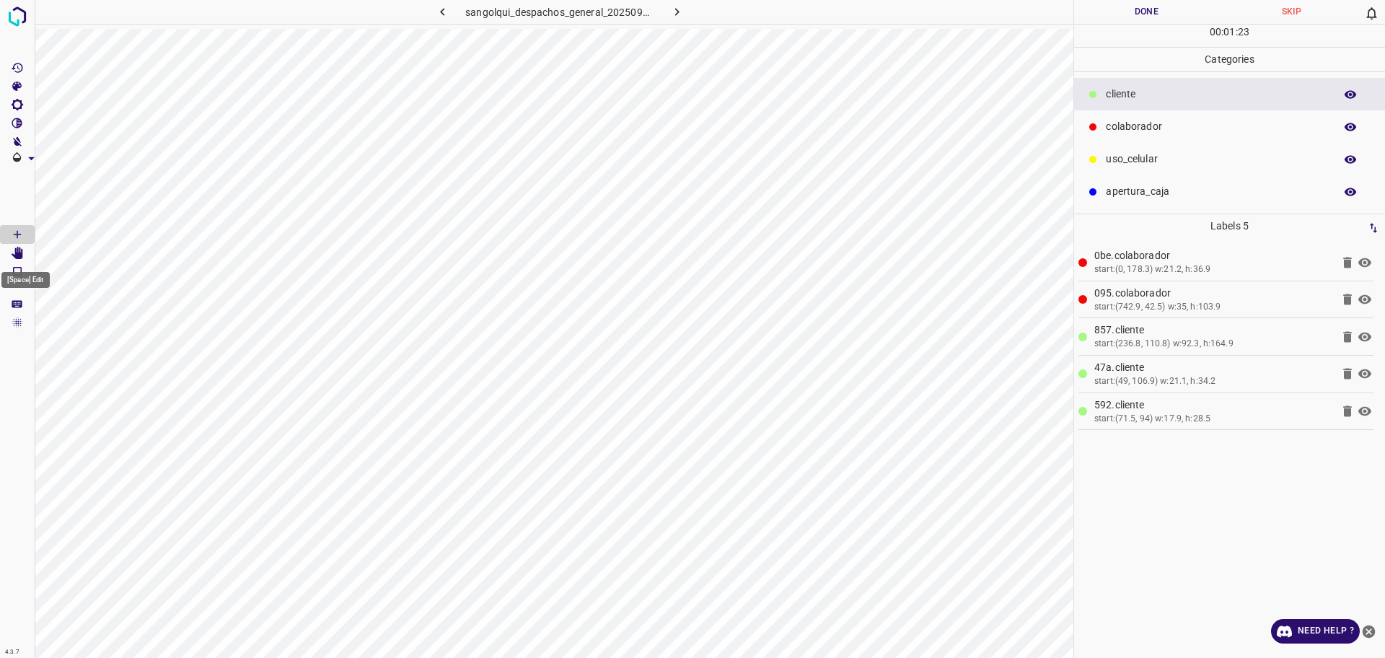
click at [24, 250] on Edit"] "[Space] Edit" at bounding box center [17, 253] width 35 height 19
click at [1167, 12] on button "Done" at bounding box center [1146, 12] width 145 height 24
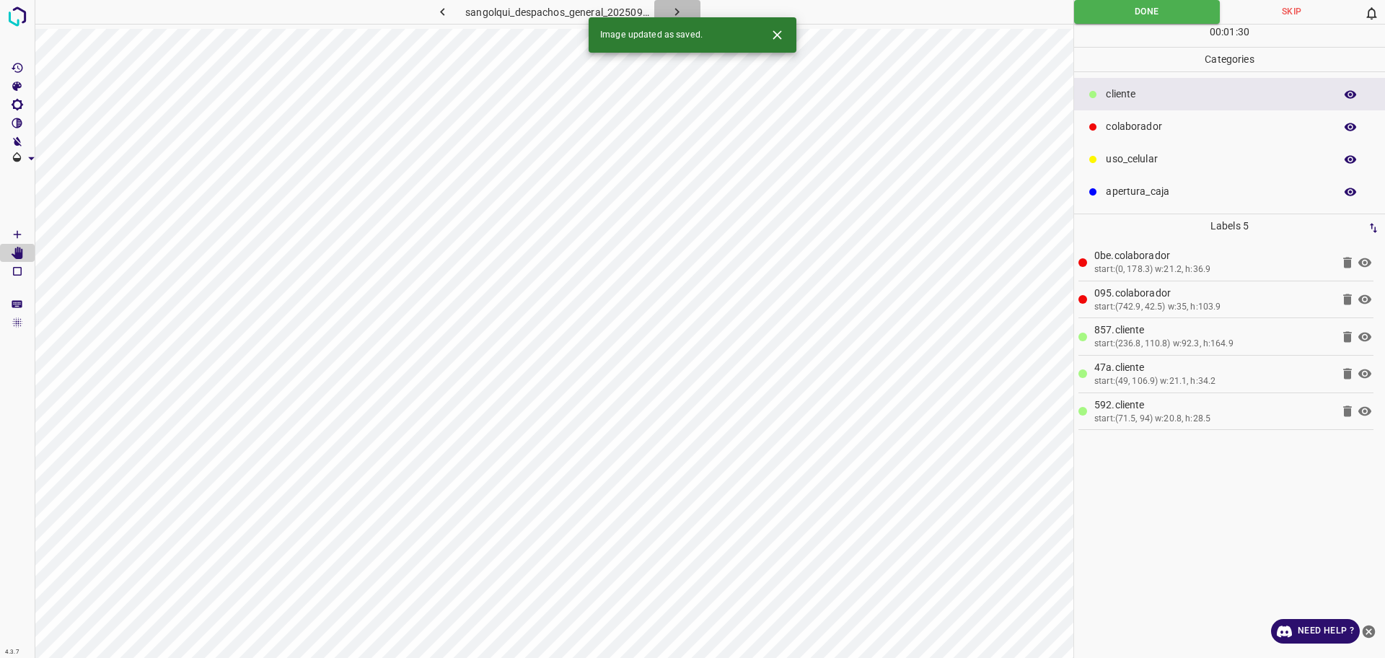
click at [674, 16] on icon "button" at bounding box center [676, 11] width 15 height 15
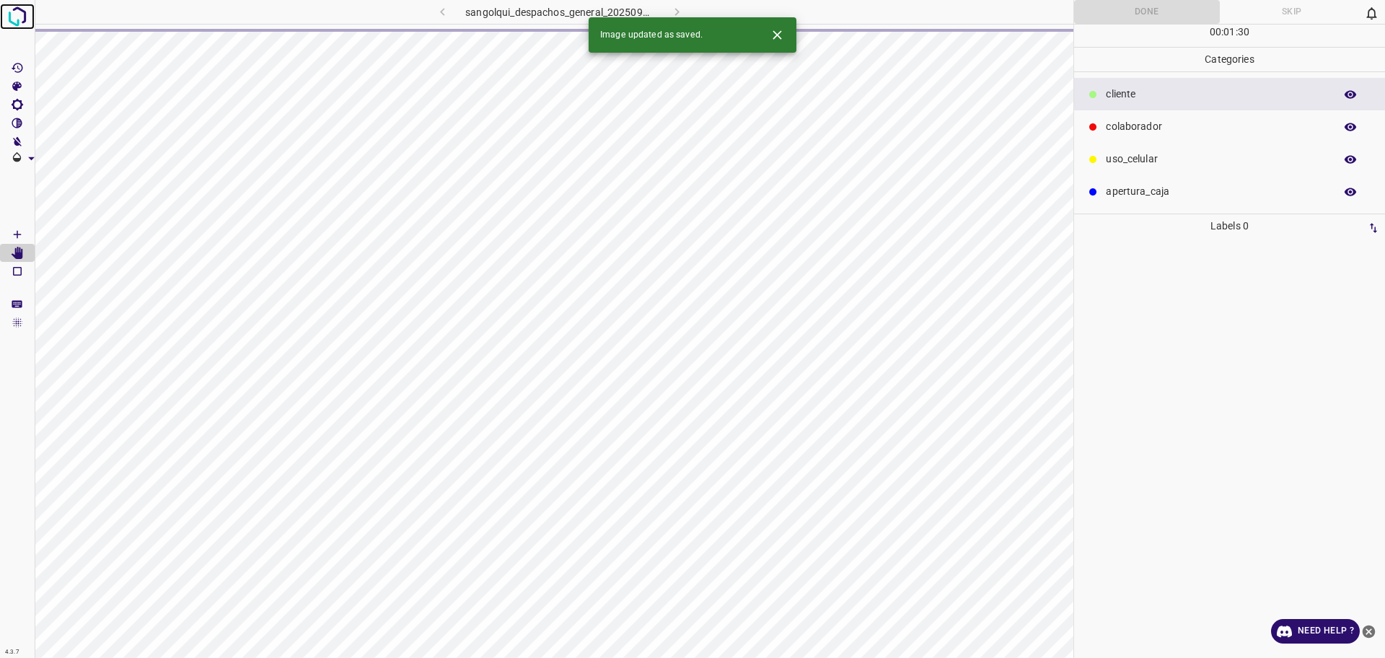
drag, startPoint x: 18, startPoint y: 19, endPoint x: 29, endPoint y: 59, distance: 41.1
click at [18, 19] on img at bounding box center [17, 17] width 26 height 26
